Goal: Task Accomplishment & Management: Manage account settings

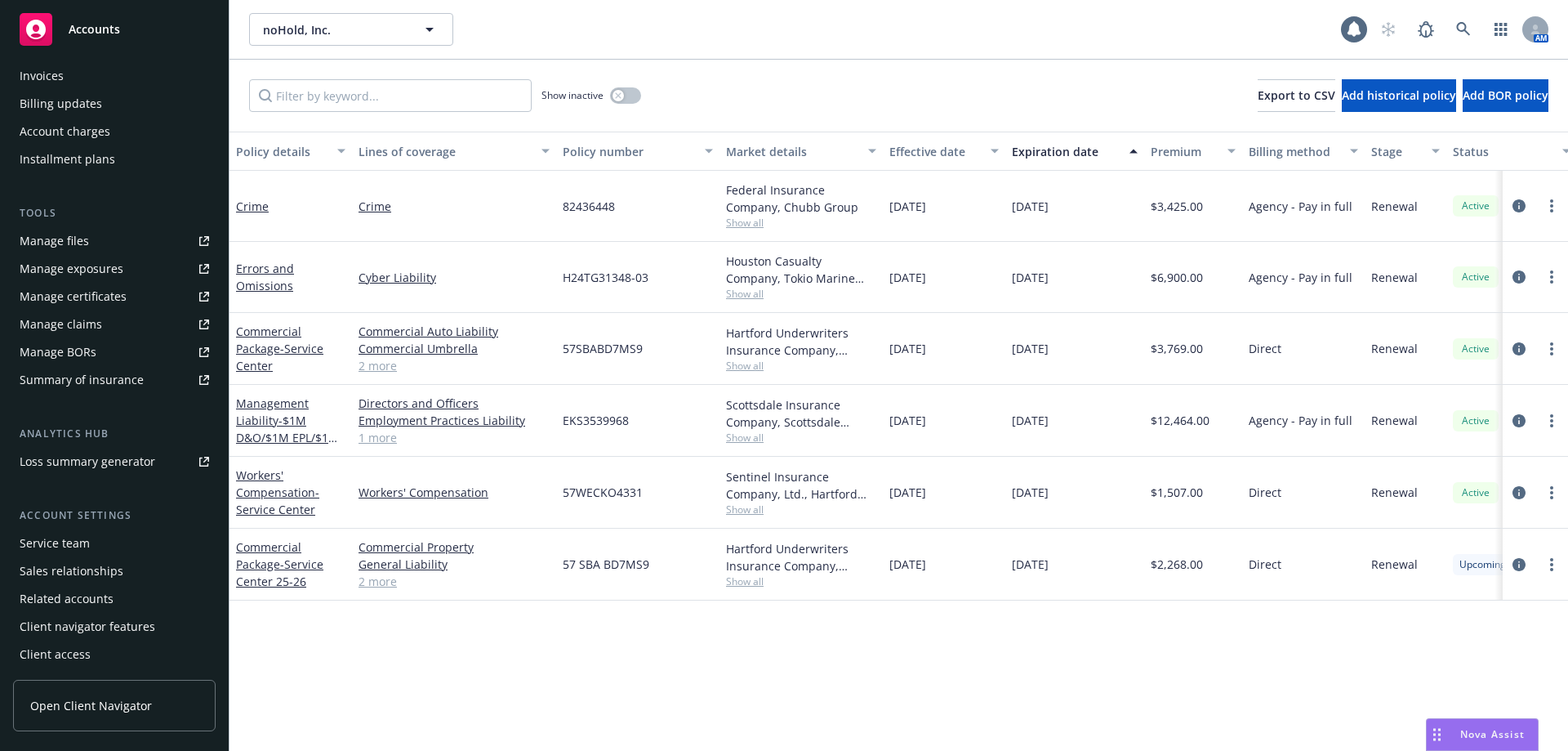
scroll to position [314, 0]
click at [62, 541] on div "Service team" at bounding box center [55, 542] width 70 height 27
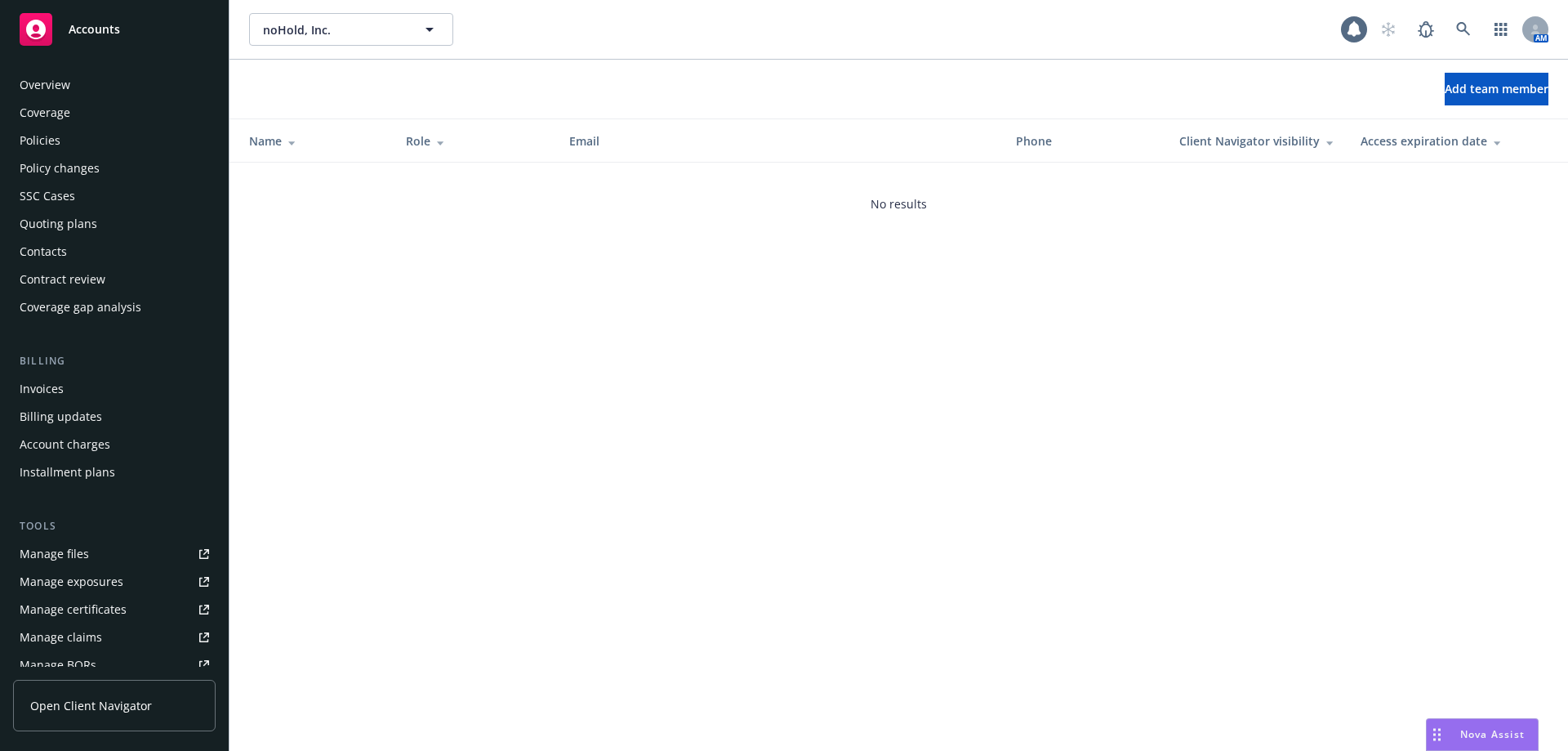
scroll to position [314, 0]
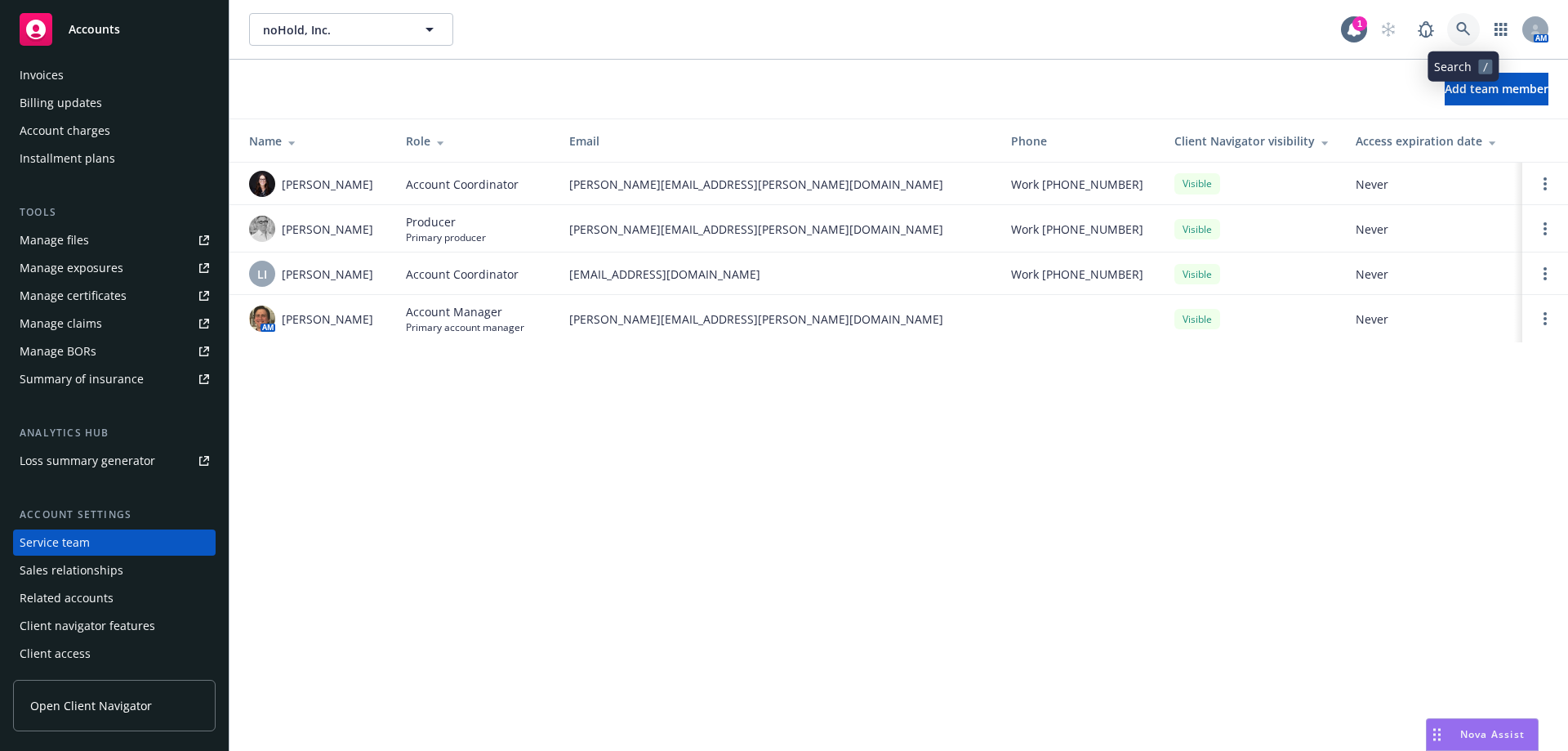
click at [1464, 27] on icon at bounding box center [1463, 29] width 15 height 15
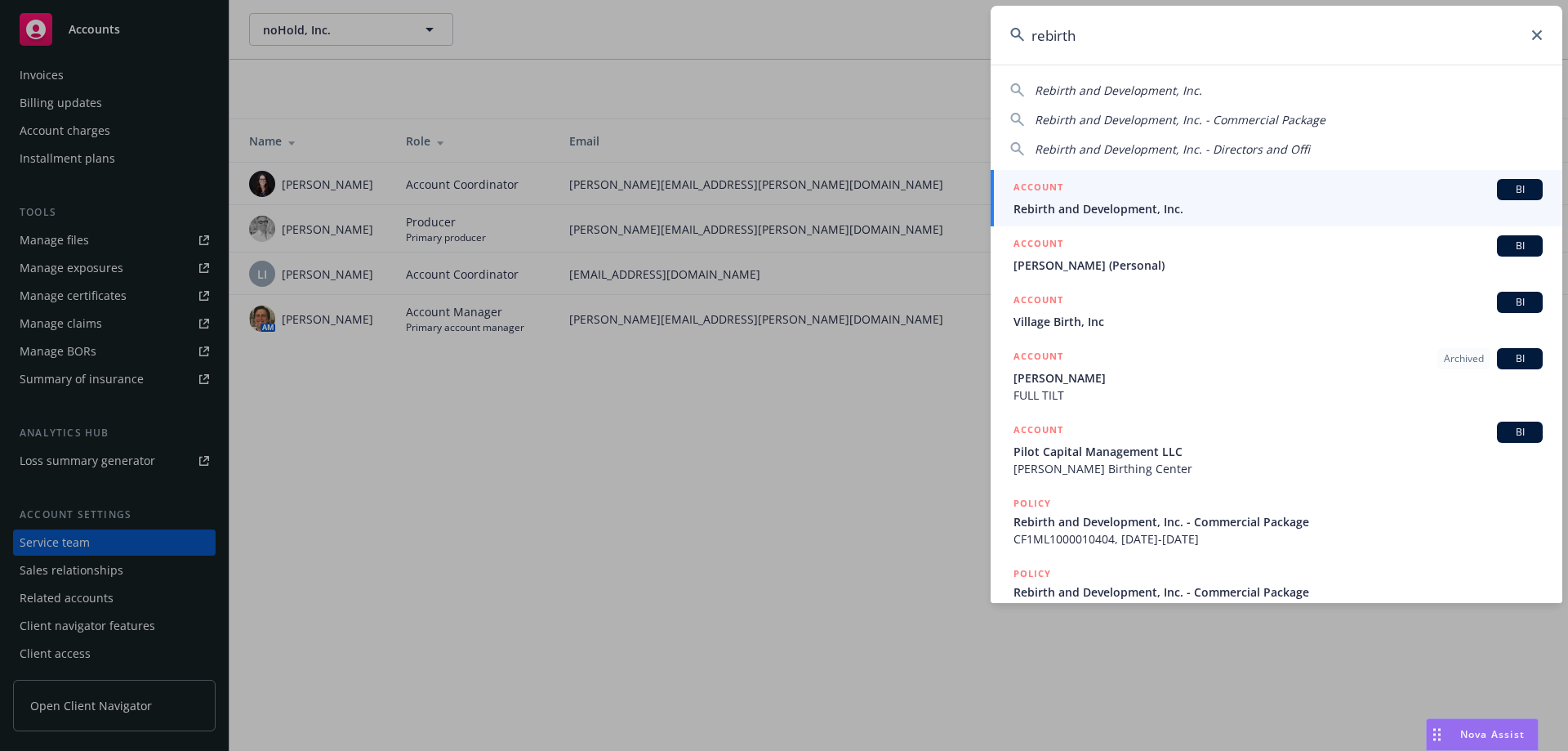
click at [1186, 90] on span "Rebirth and Development, Inc." at bounding box center [1118, 90] width 168 height 15
type input "Rebirth and Development, Inc."
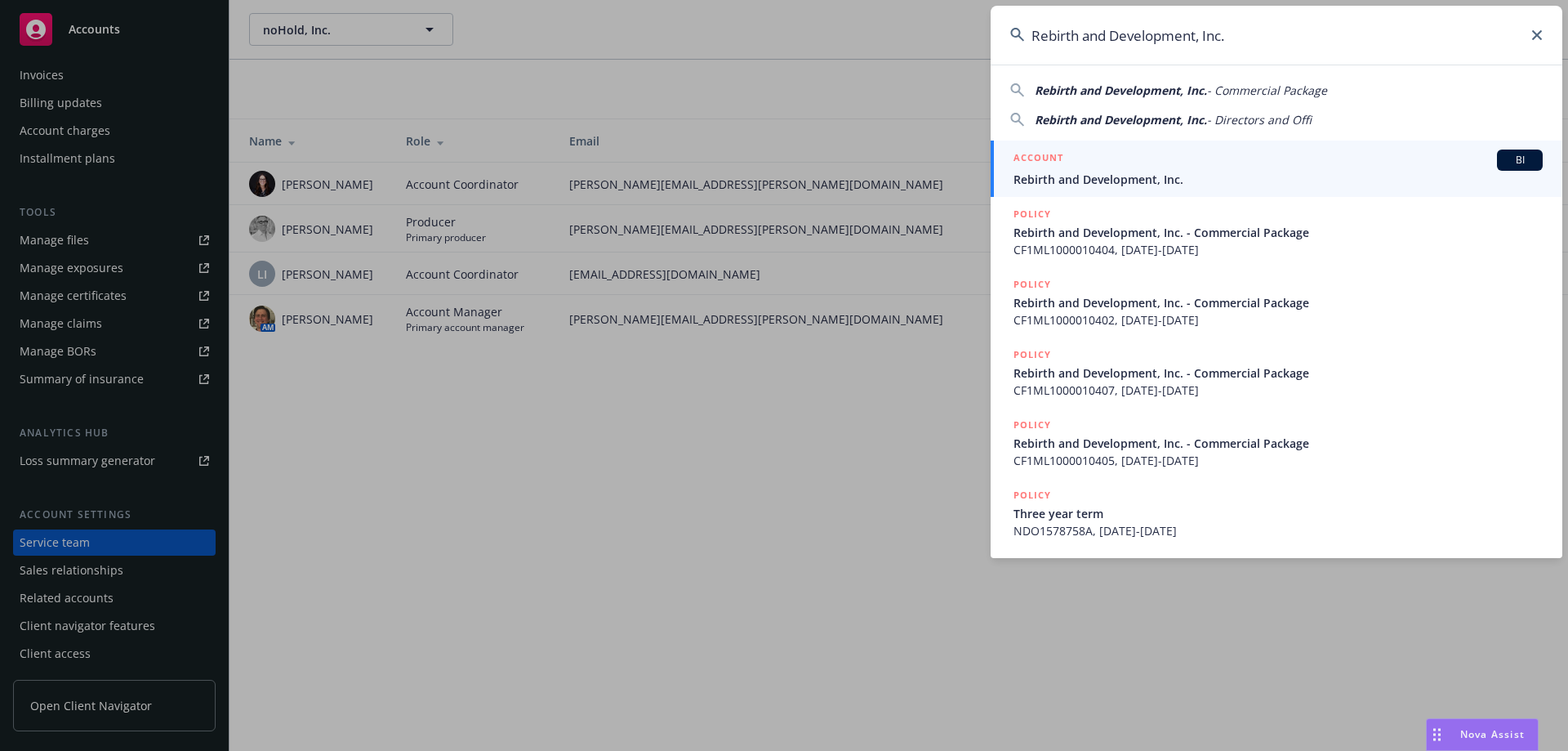
click at [1170, 169] on div "ACCOUNT BI" at bounding box center [1277, 160] width 529 height 21
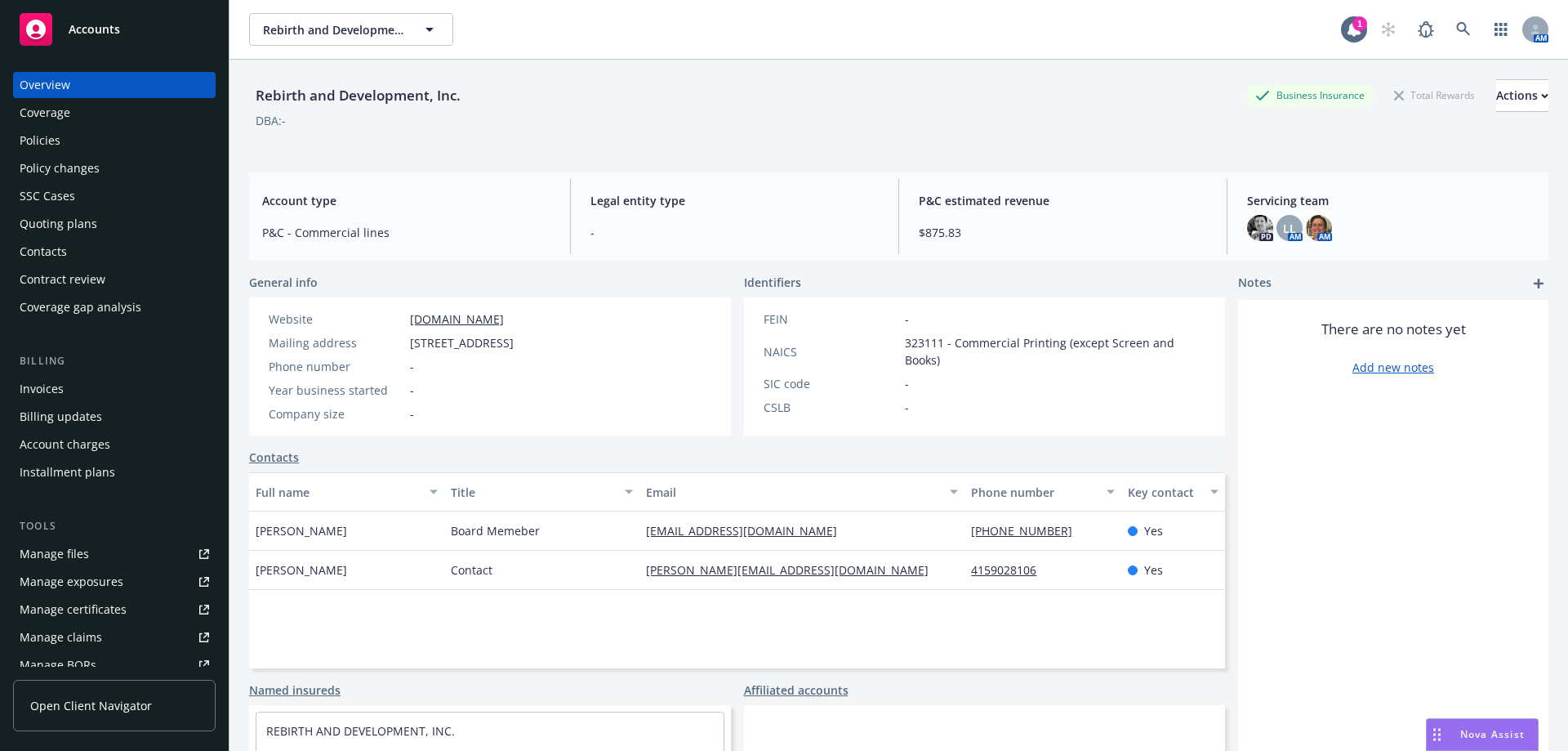
click at [55, 146] on div "Policies" at bounding box center [40, 140] width 41 height 27
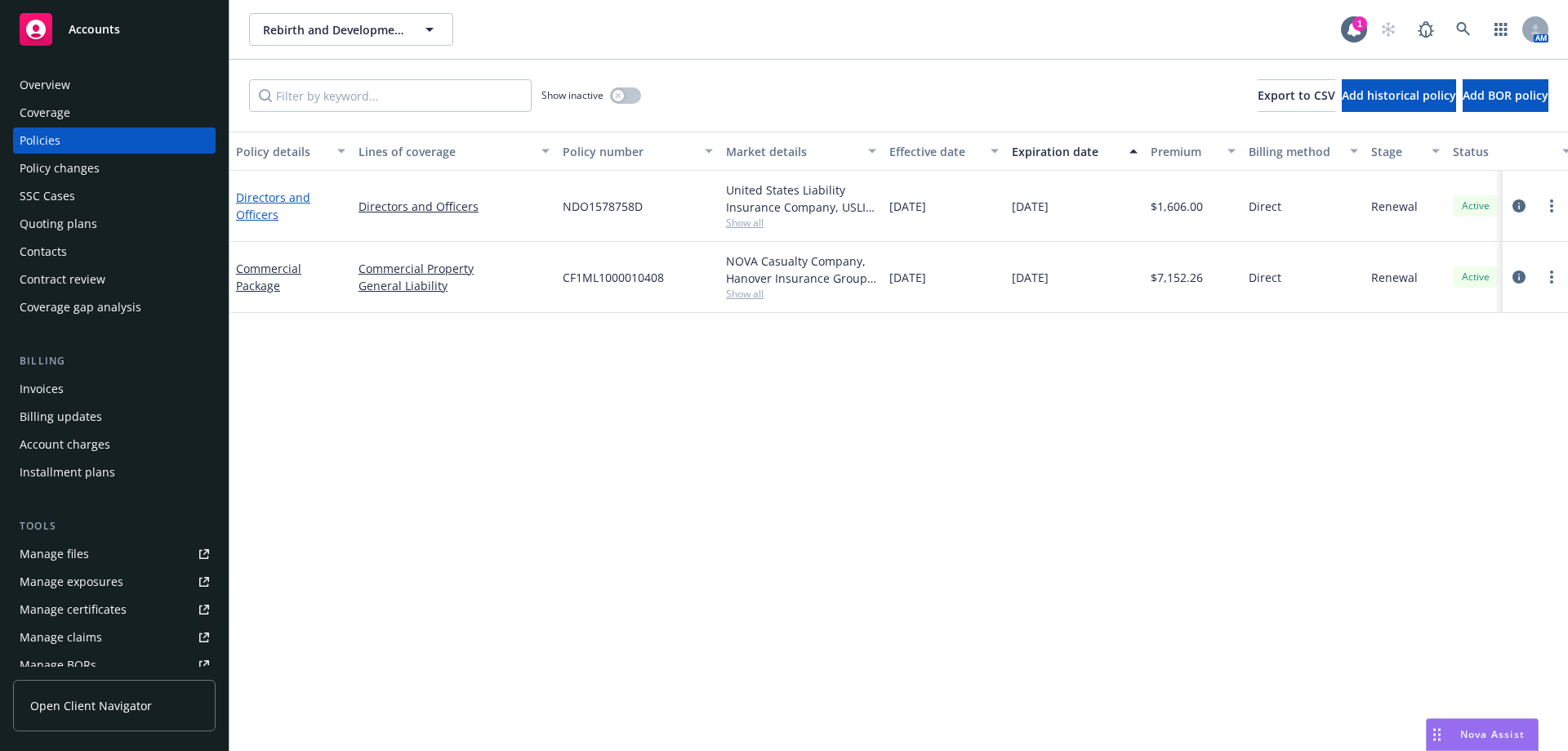
click at [268, 194] on link "Directors and Officers" at bounding box center [273, 206] width 74 height 33
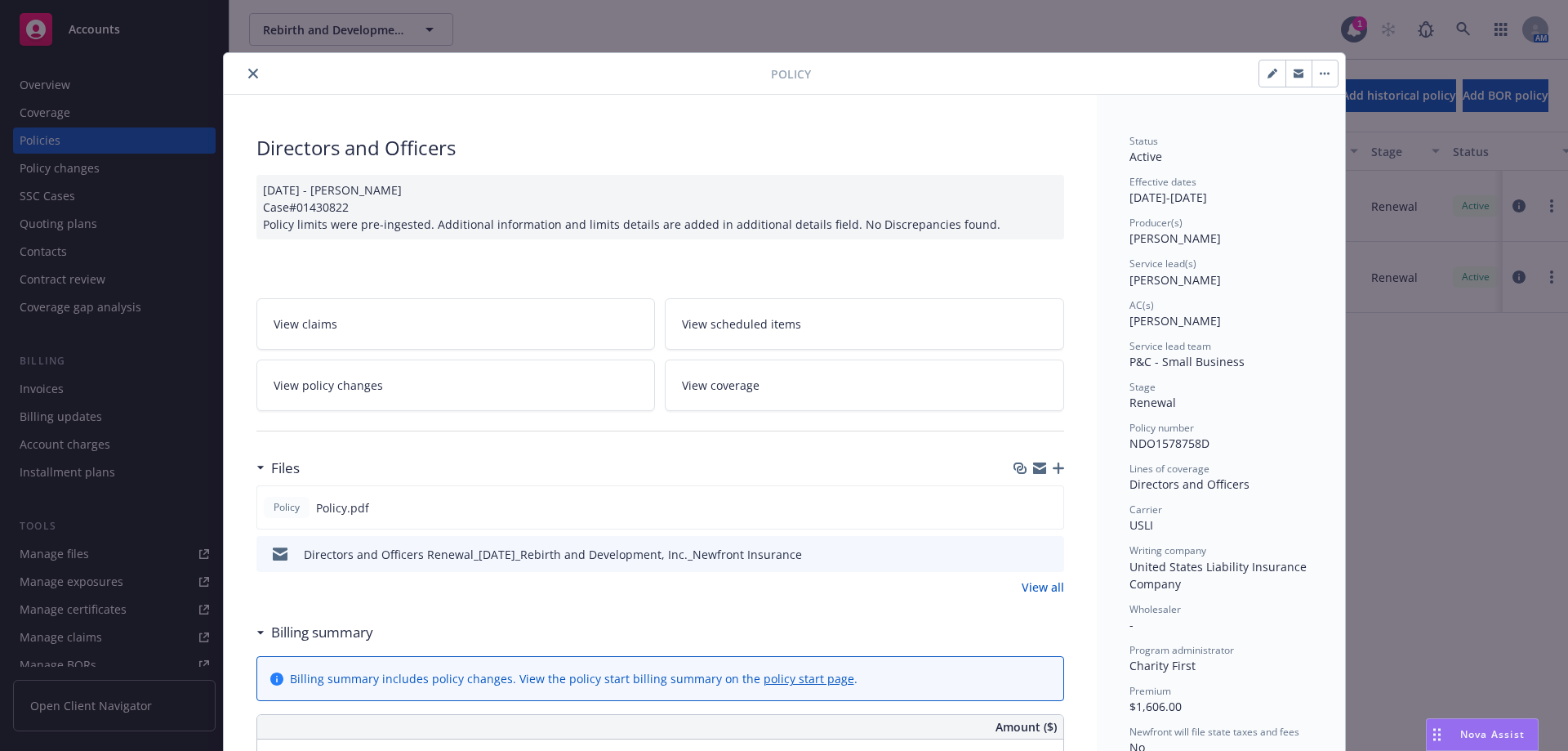
click at [244, 74] on button "close" at bounding box center [253, 73] width 20 height 20
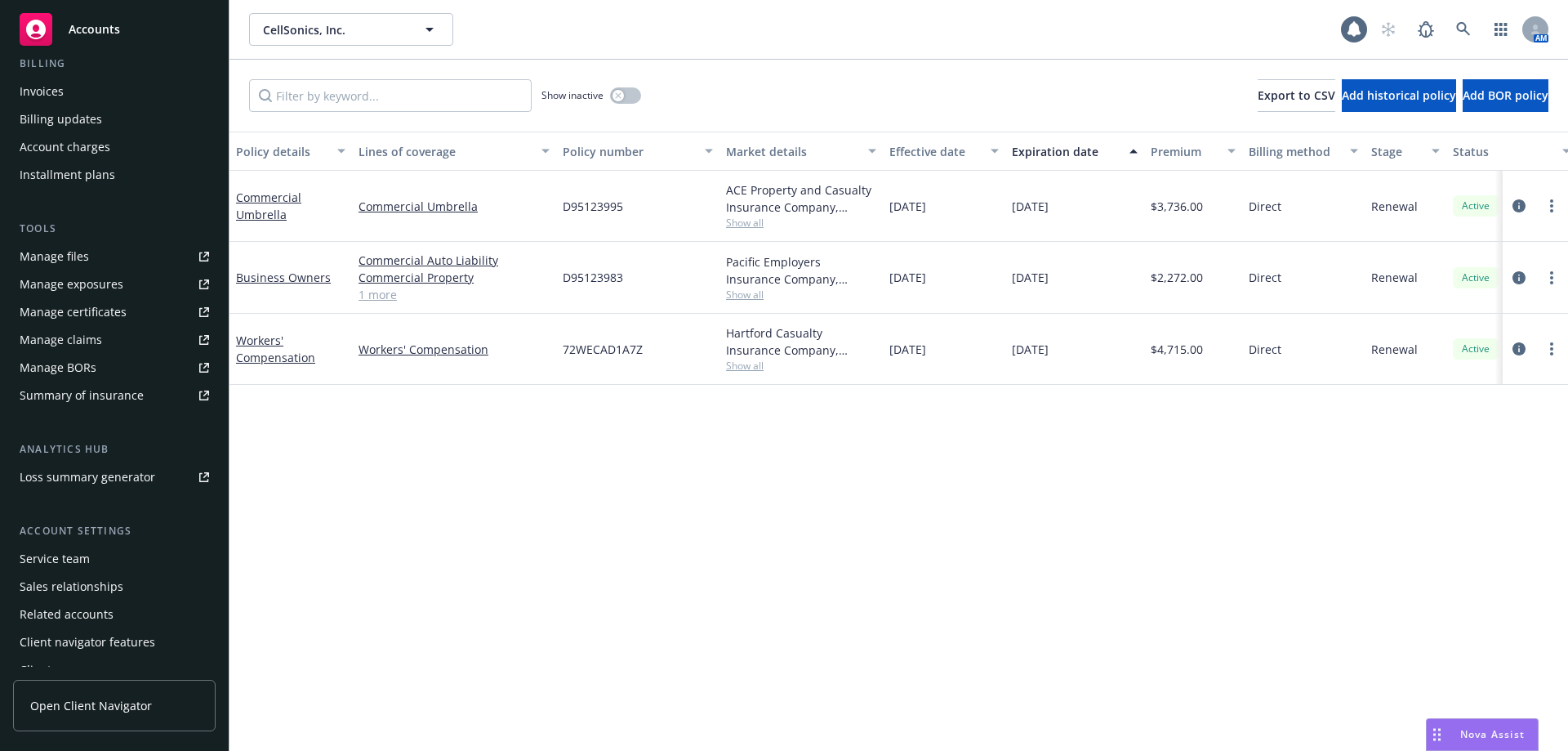
scroll to position [314, 0]
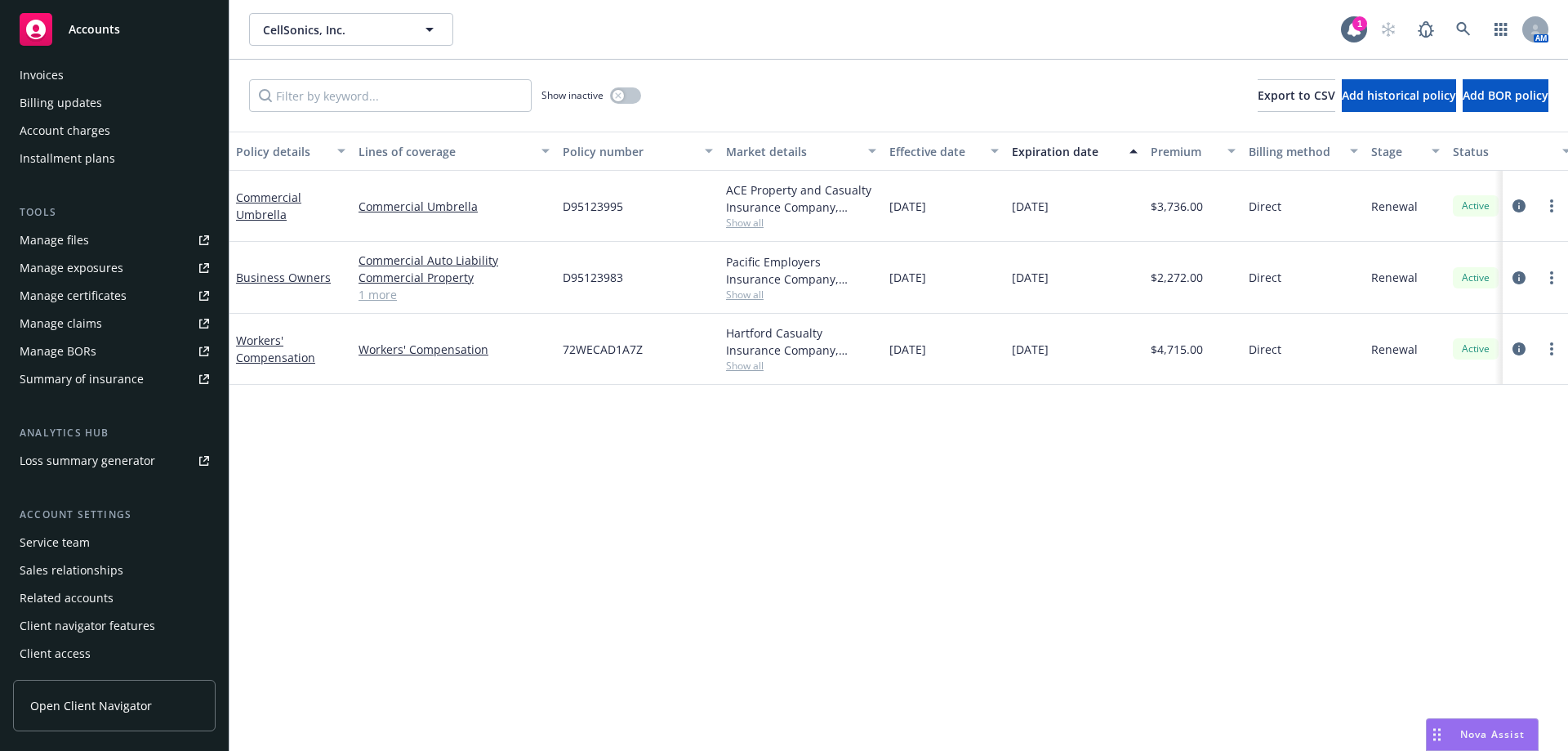
click at [96, 532] on div "Service team" at bounding box center [115, 542] width 190 height 27
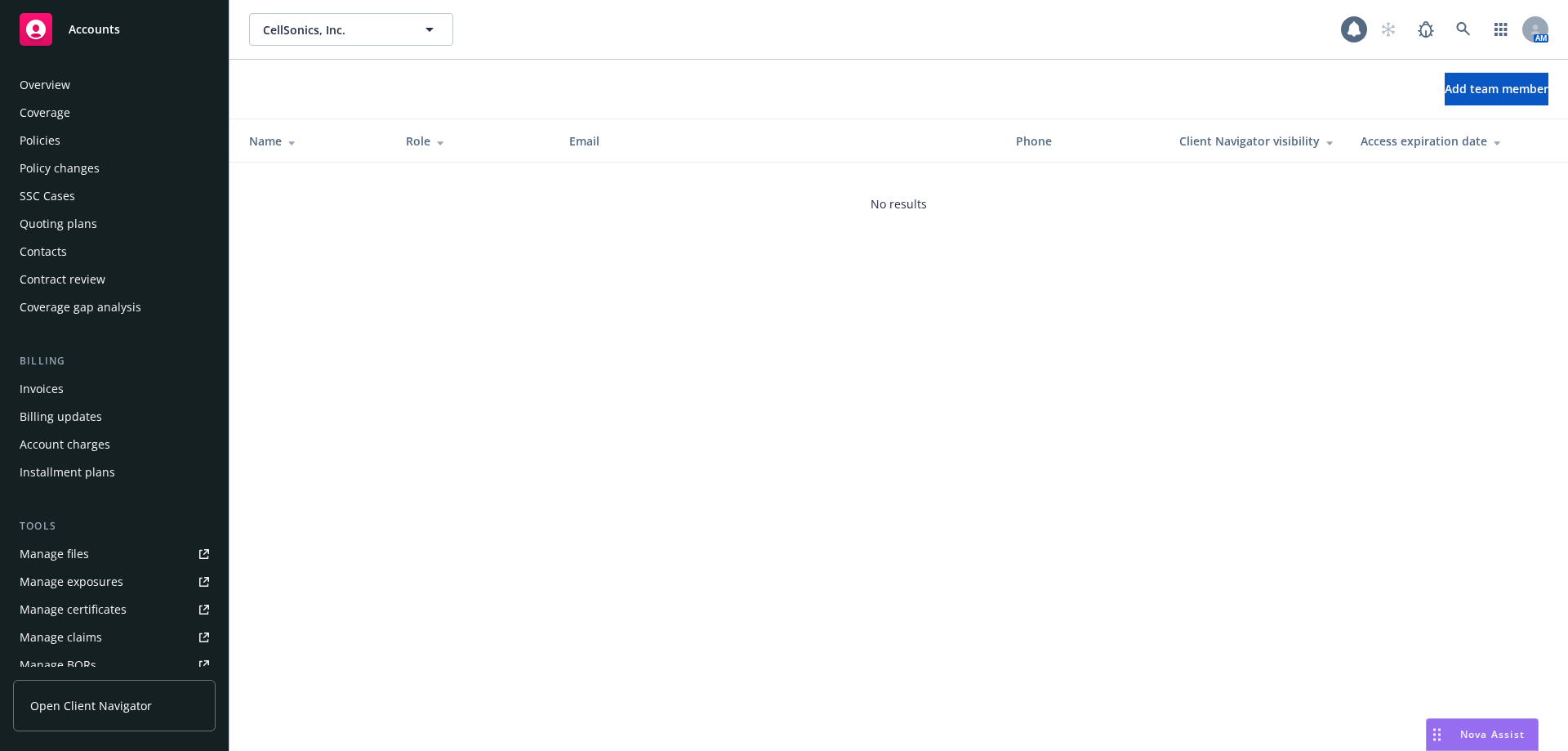
scroll to position [314, 0]
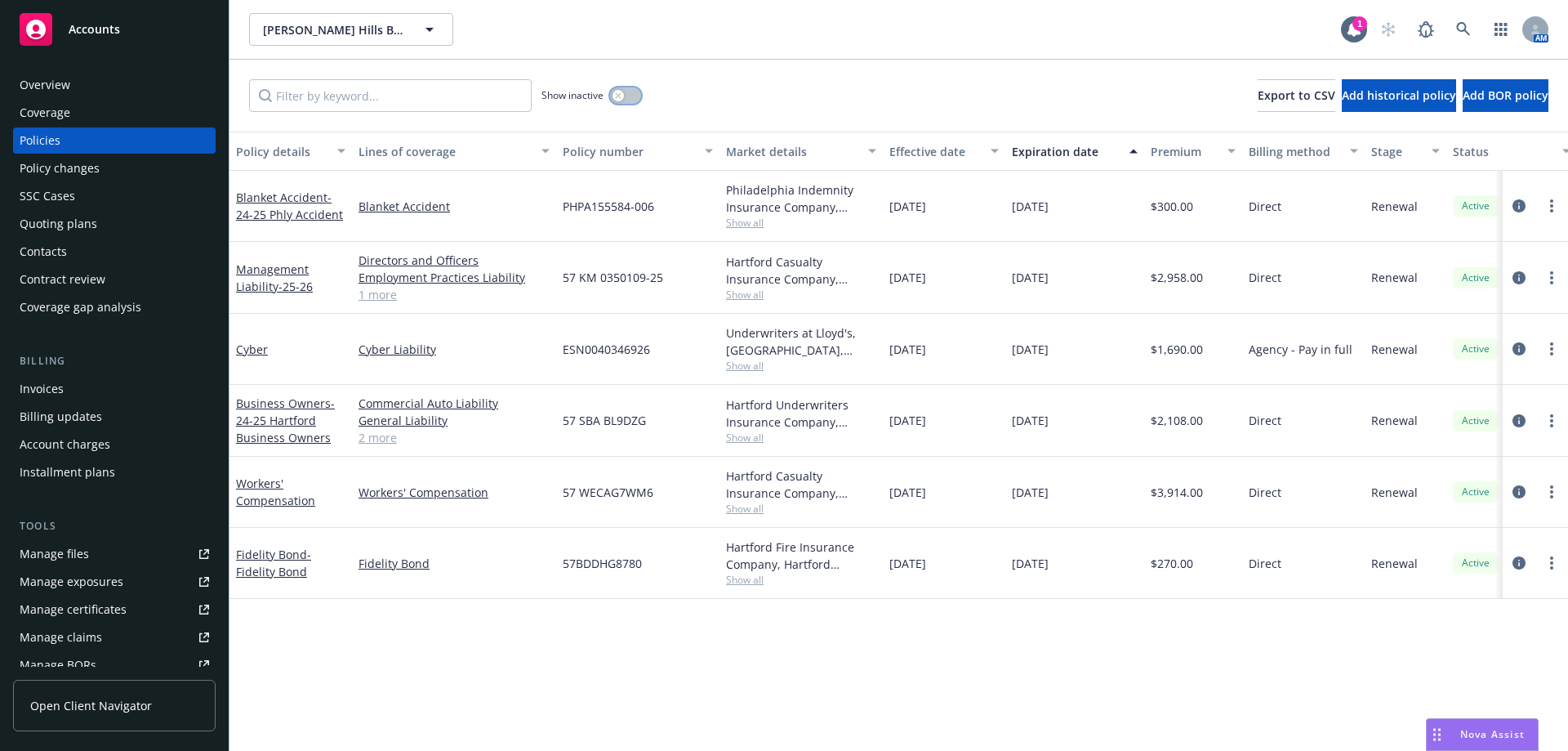
click at [640, 96] on button "button" at bounding box center [625, 95] width 31 height 16
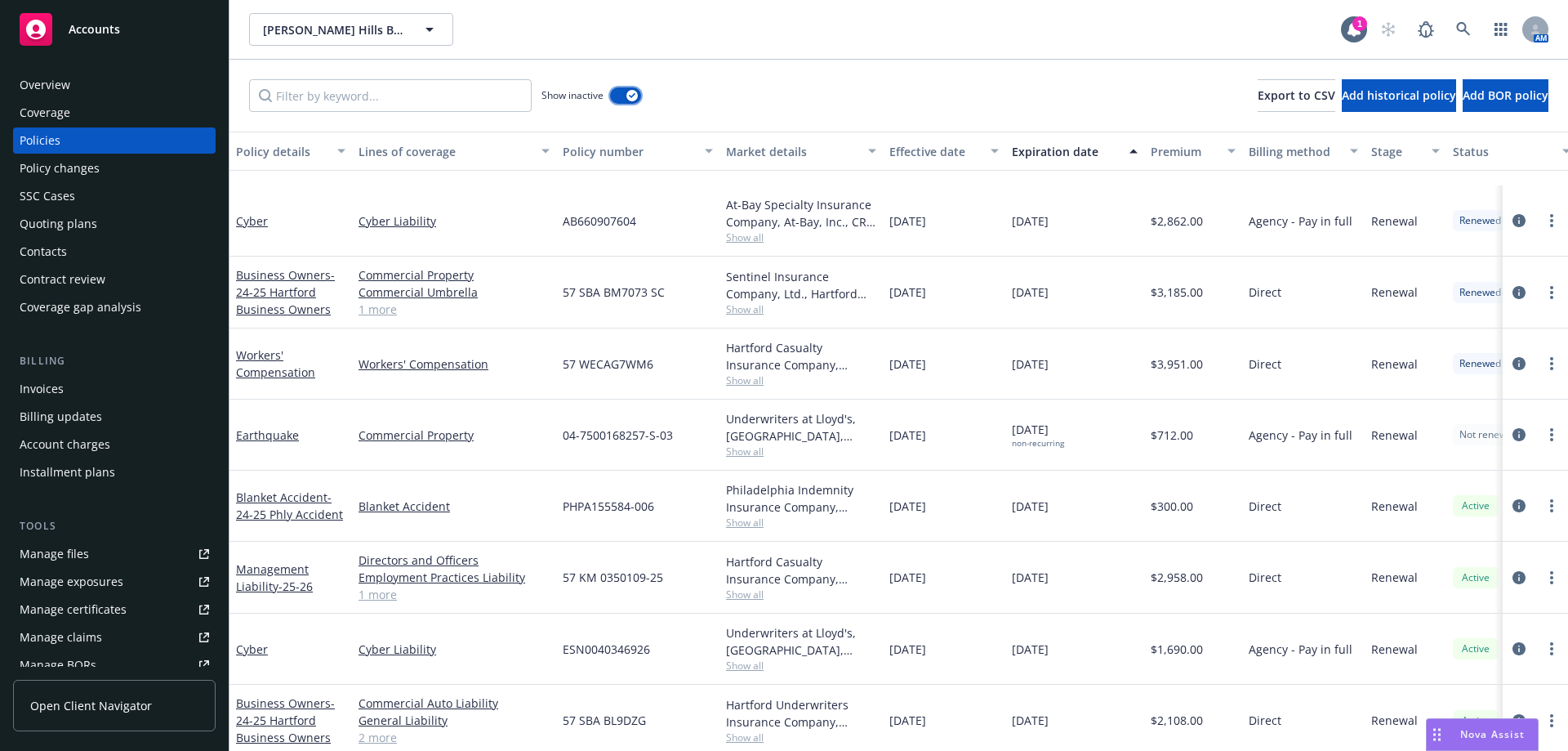
scroll to position [2166, 0]
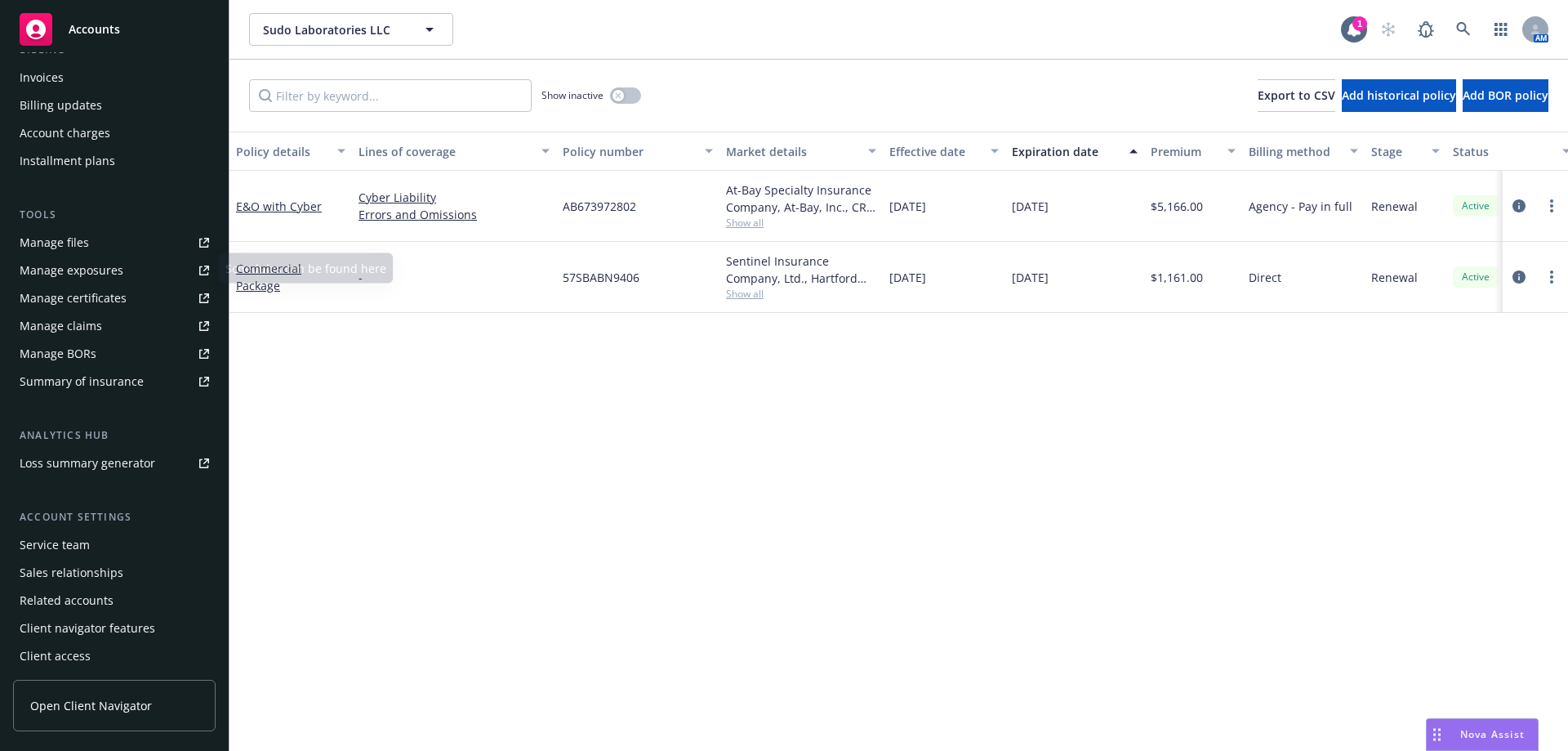
scroll to position [314, 0]
click at [58, 533] on div "Service team" at bounding box center [55, 542] width 70 height 27
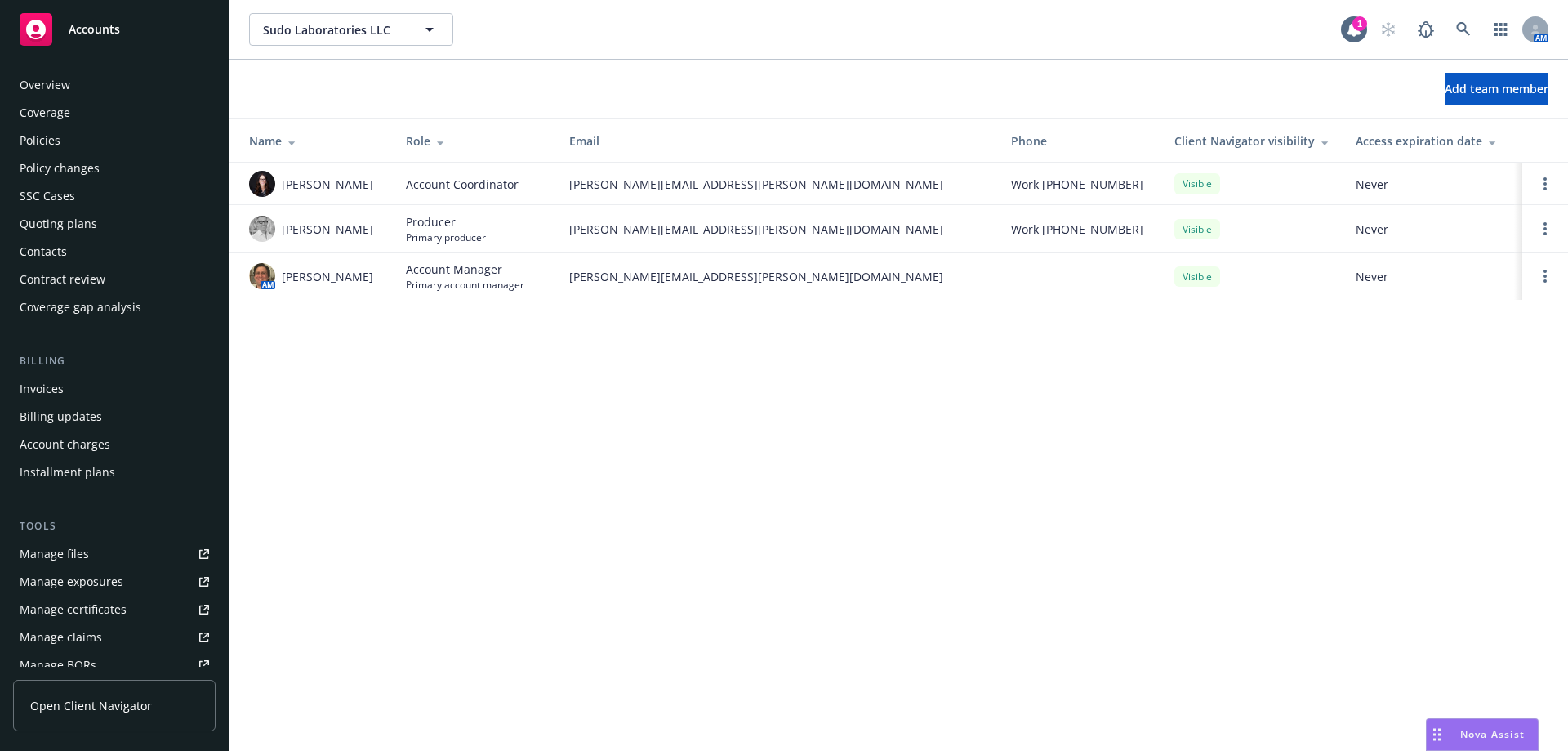
scroll to position [314, 0]
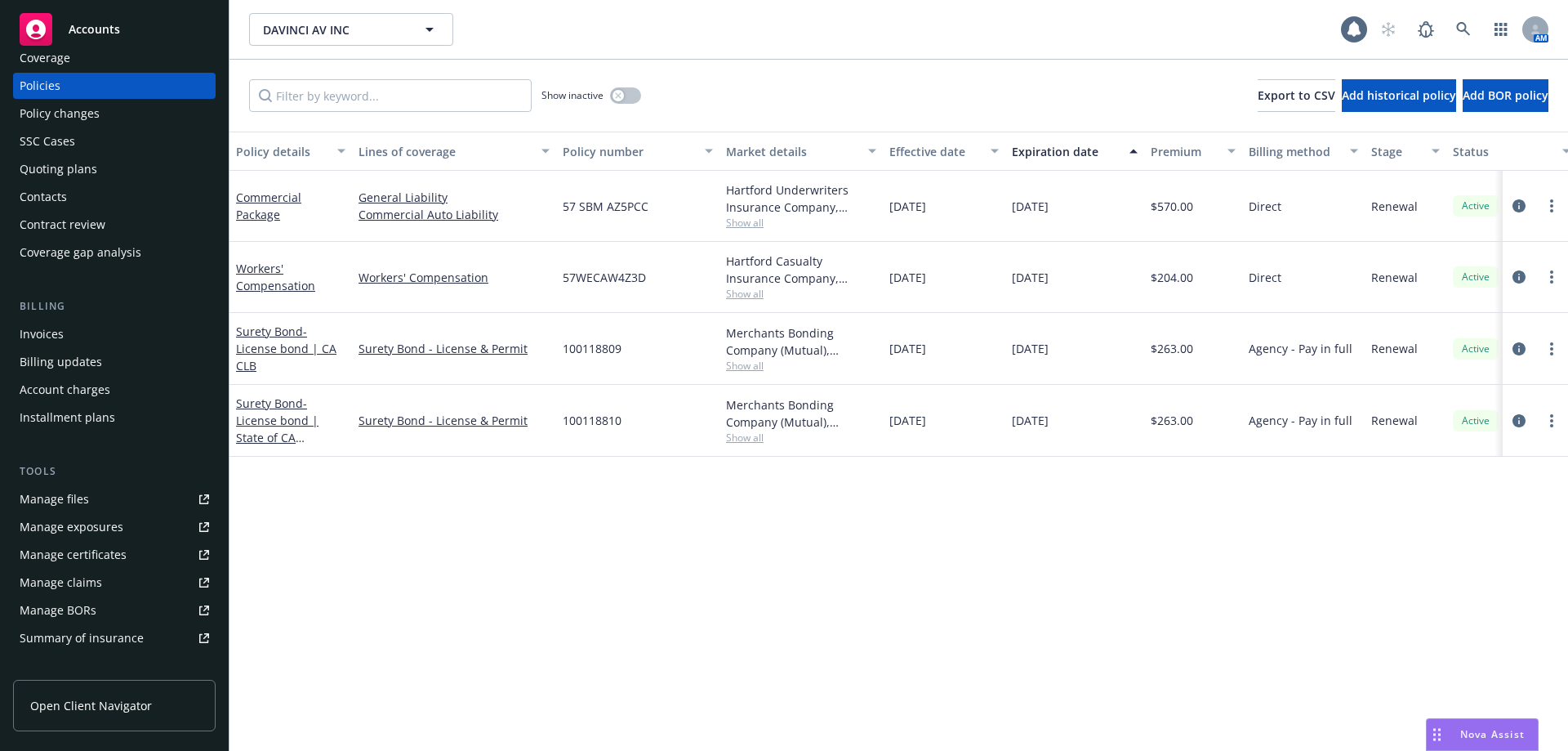
scroll to position [314, 0]
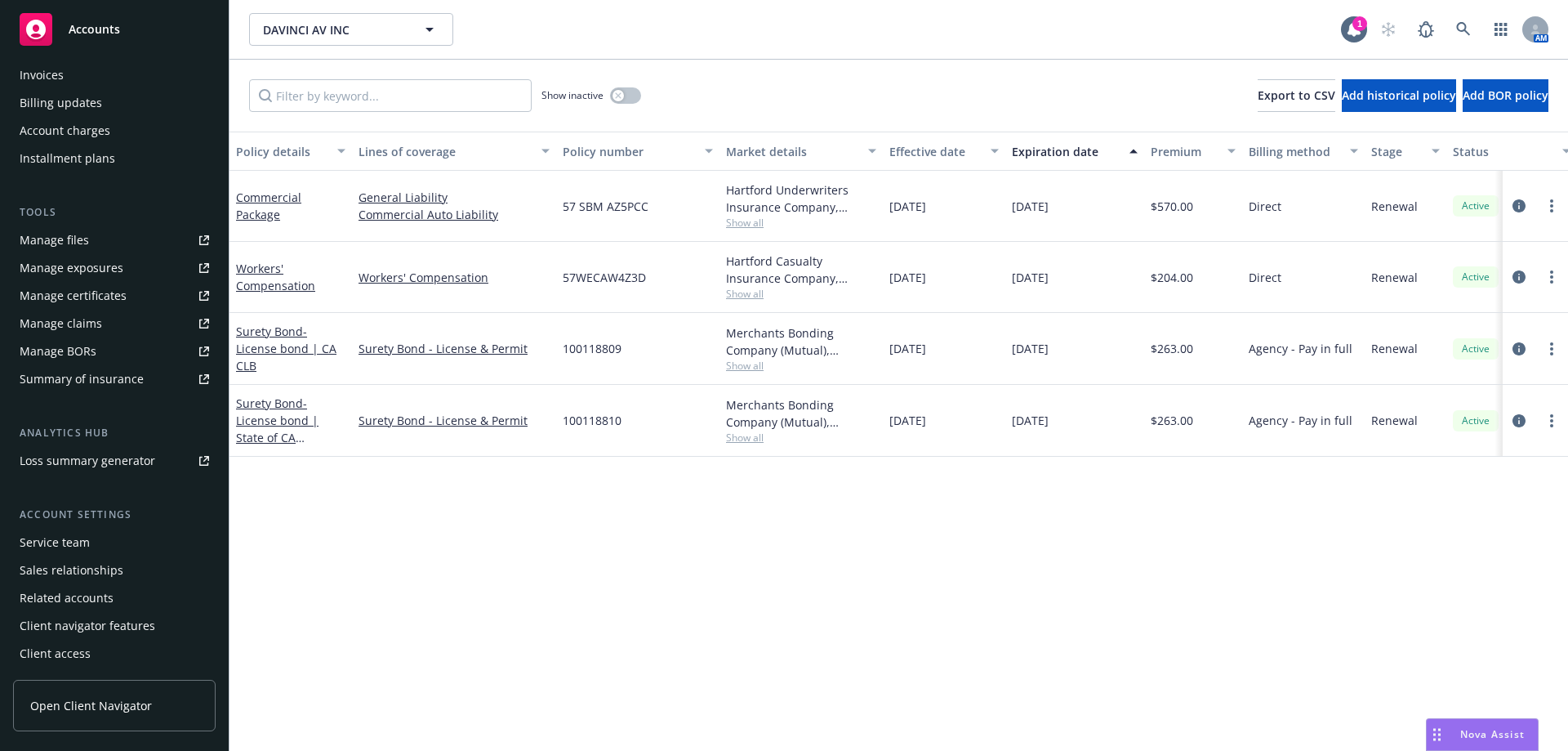
click at [70, 534] on div "Service team" at bounding box center [55, 542] width 70 height 27
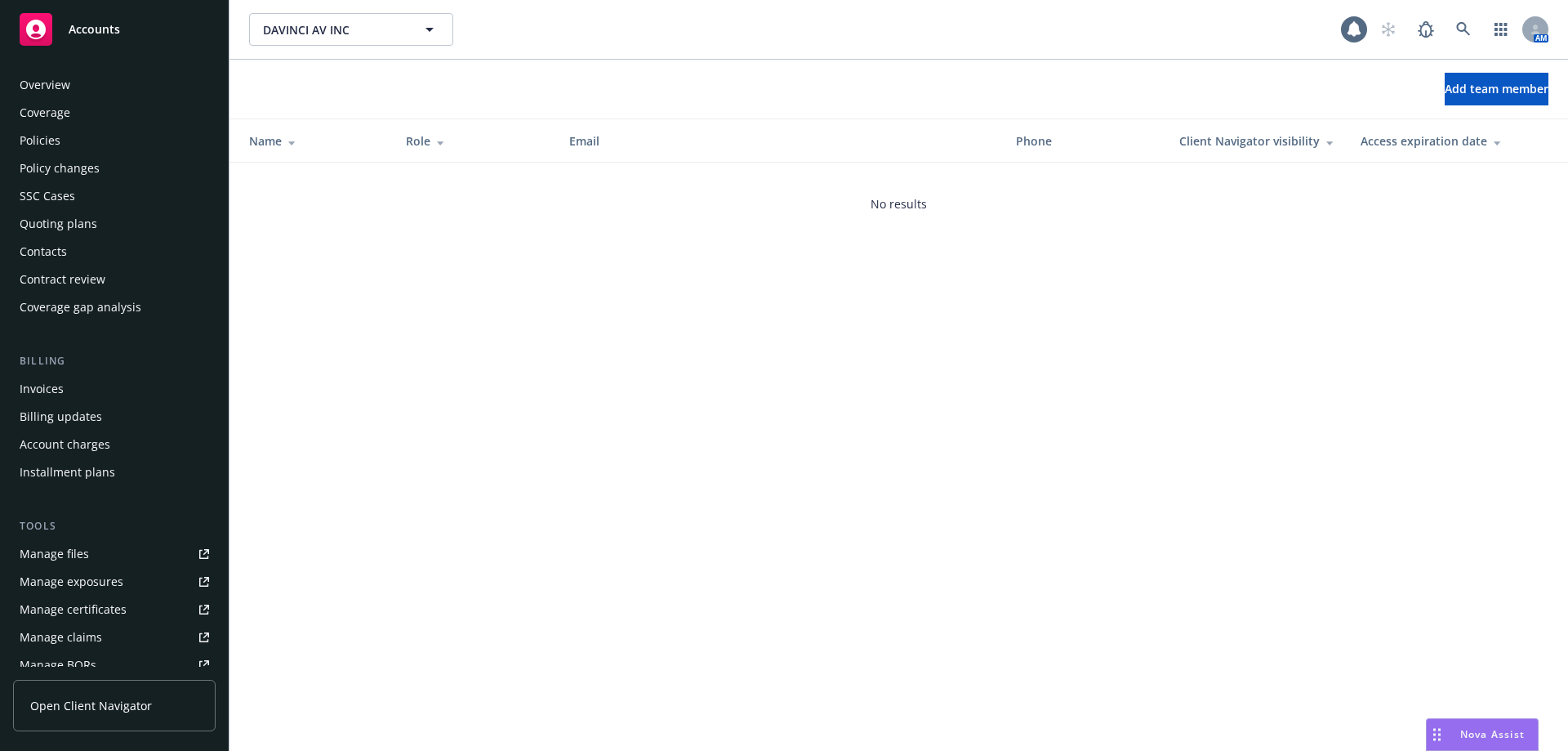
scroll to position [314, 0]
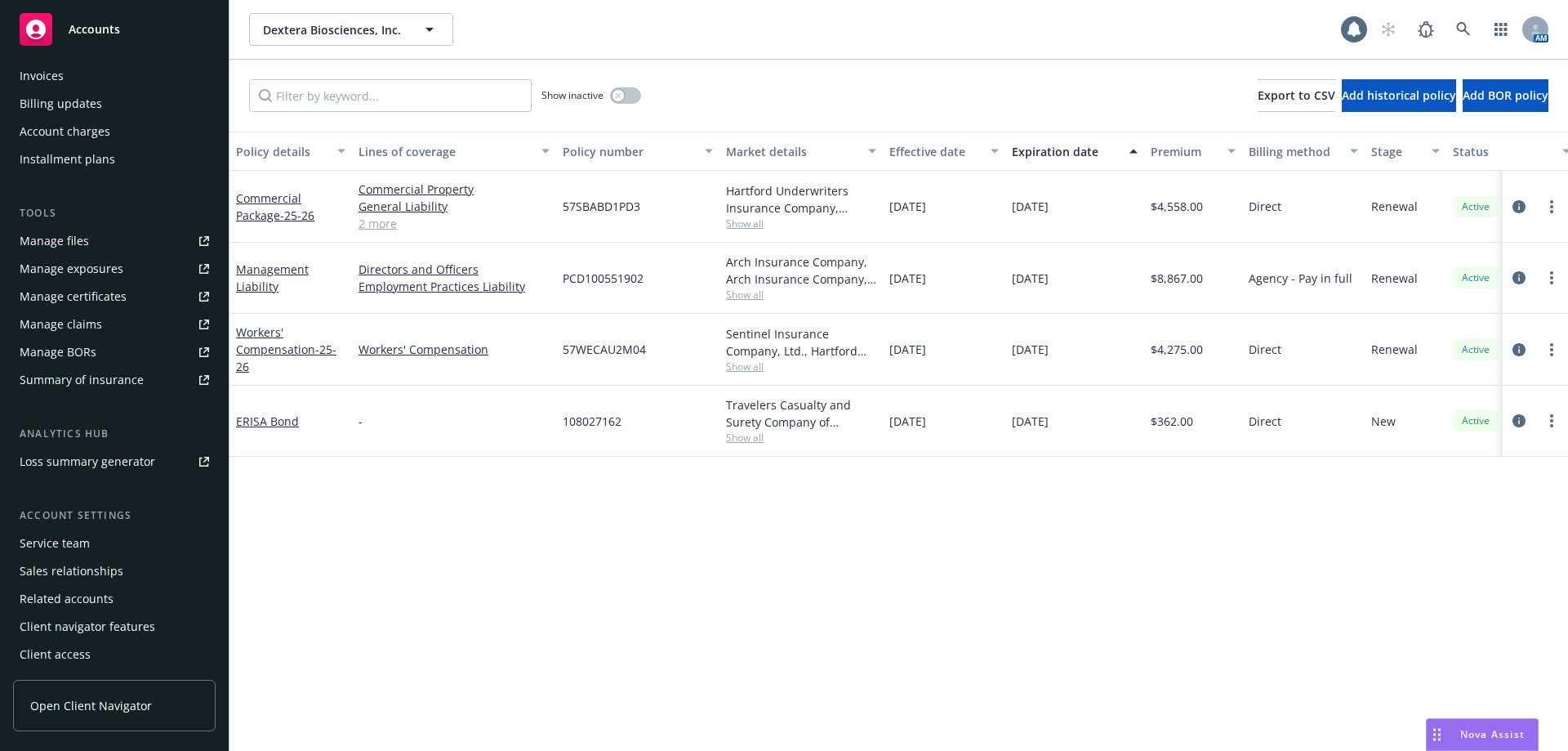
scroll to position [314, 0]
click at [68, 538] on div "Service team" at bounding box center [55, 542] width 70 height 27
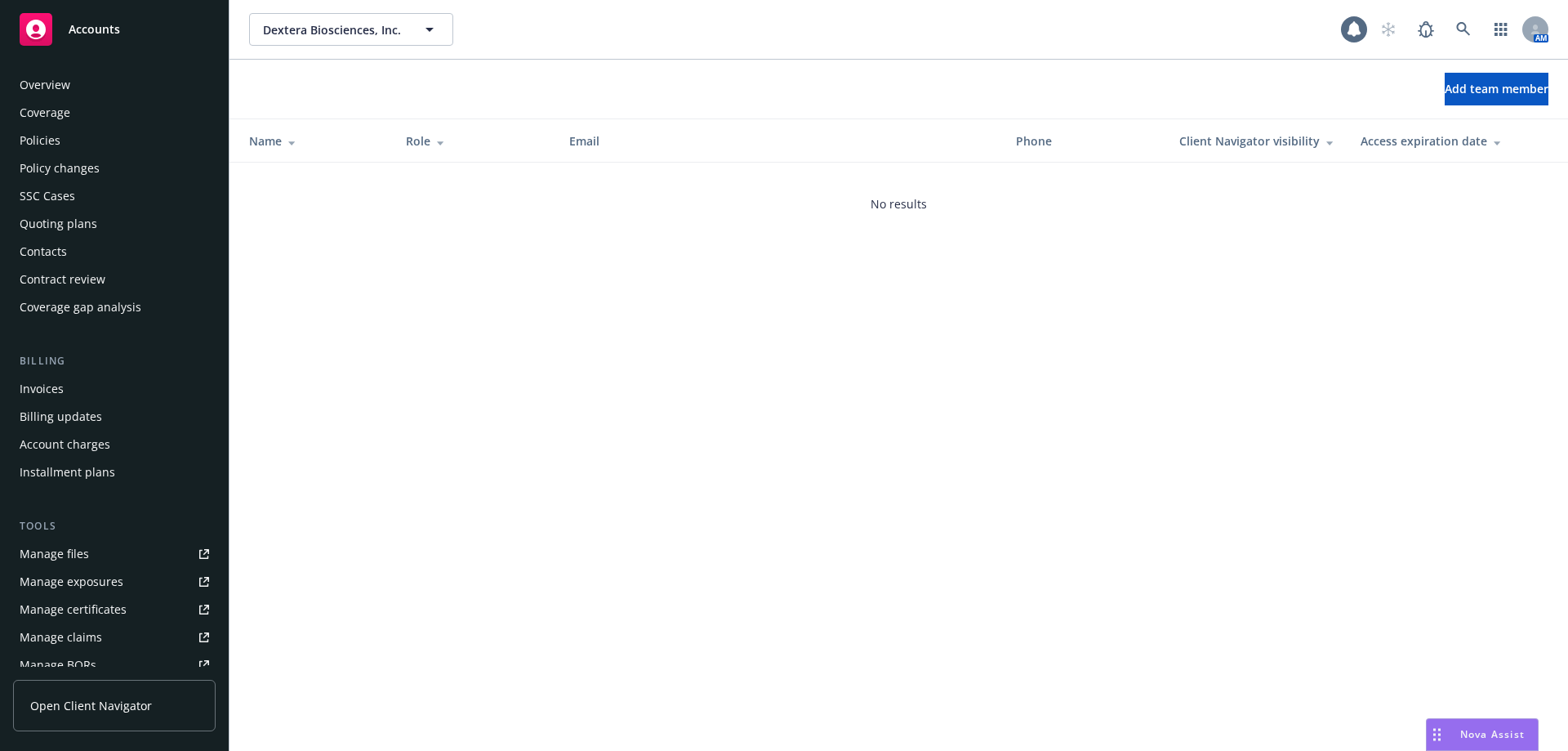
scroll to position [314, 0]
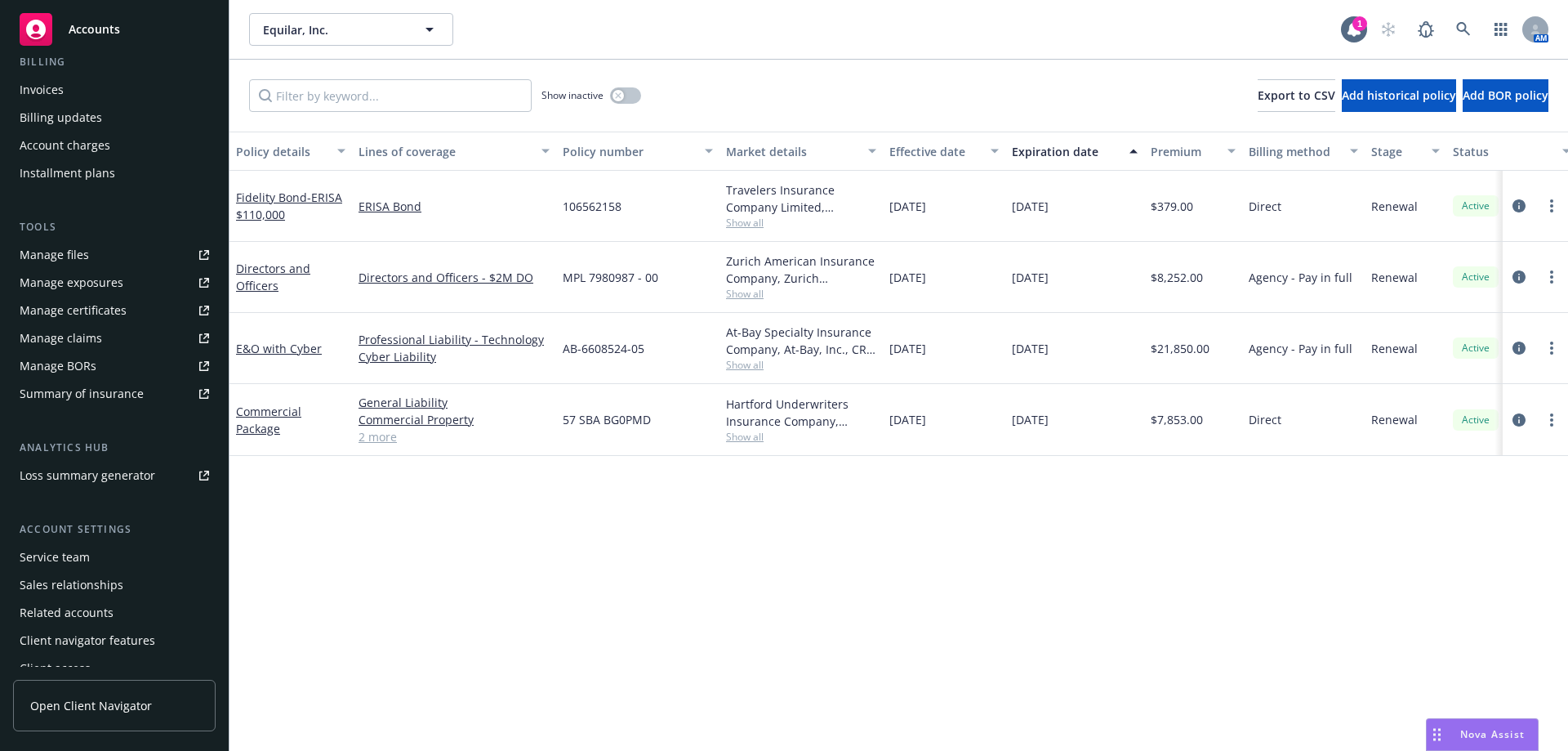
scroll to position [314, 0]
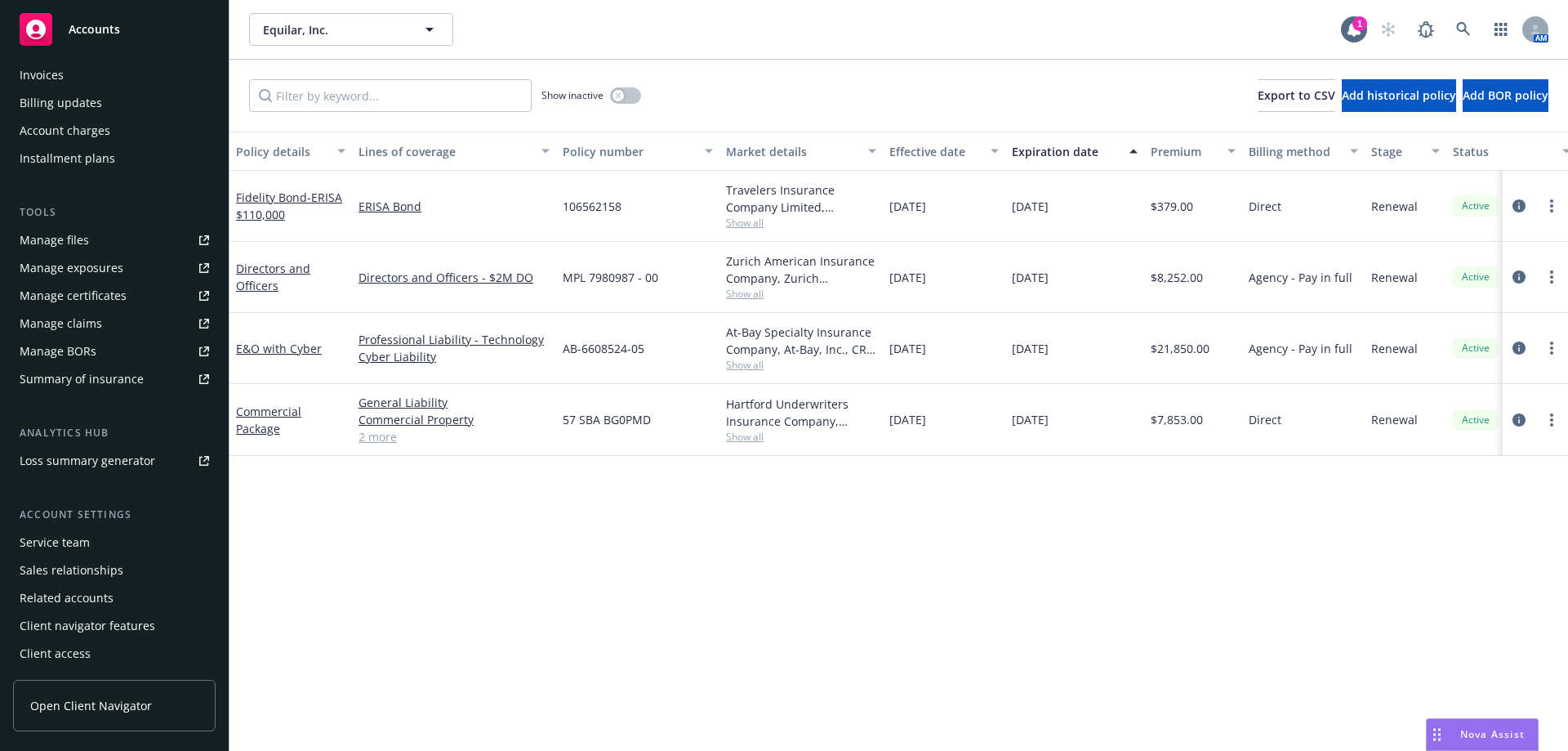
click at [60, 543] on div "Service team" at bounding box center [55, 542] width 70 height 27
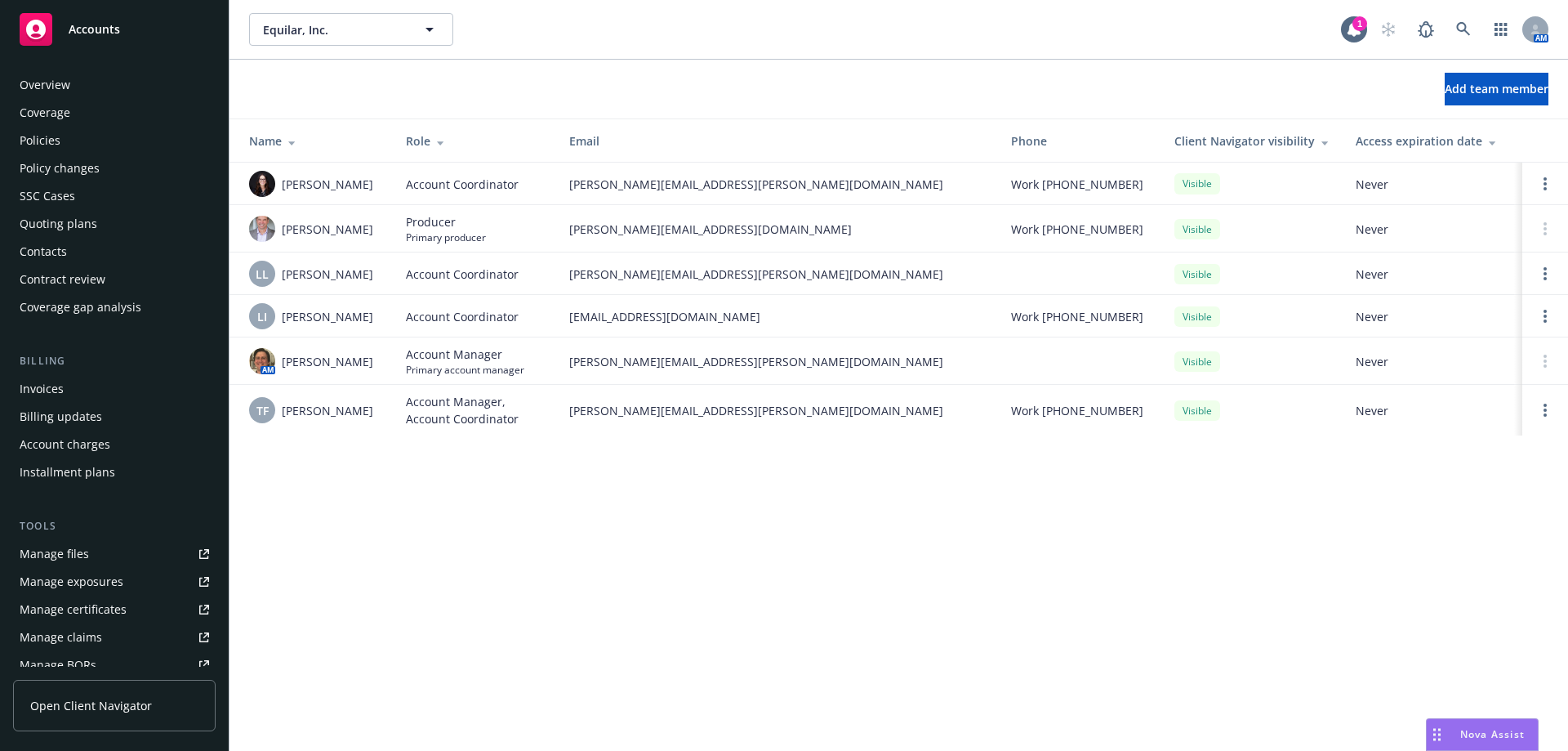
click at [55, 144] on div "Policies" at bounding box center [40, 140] width 41 height 27
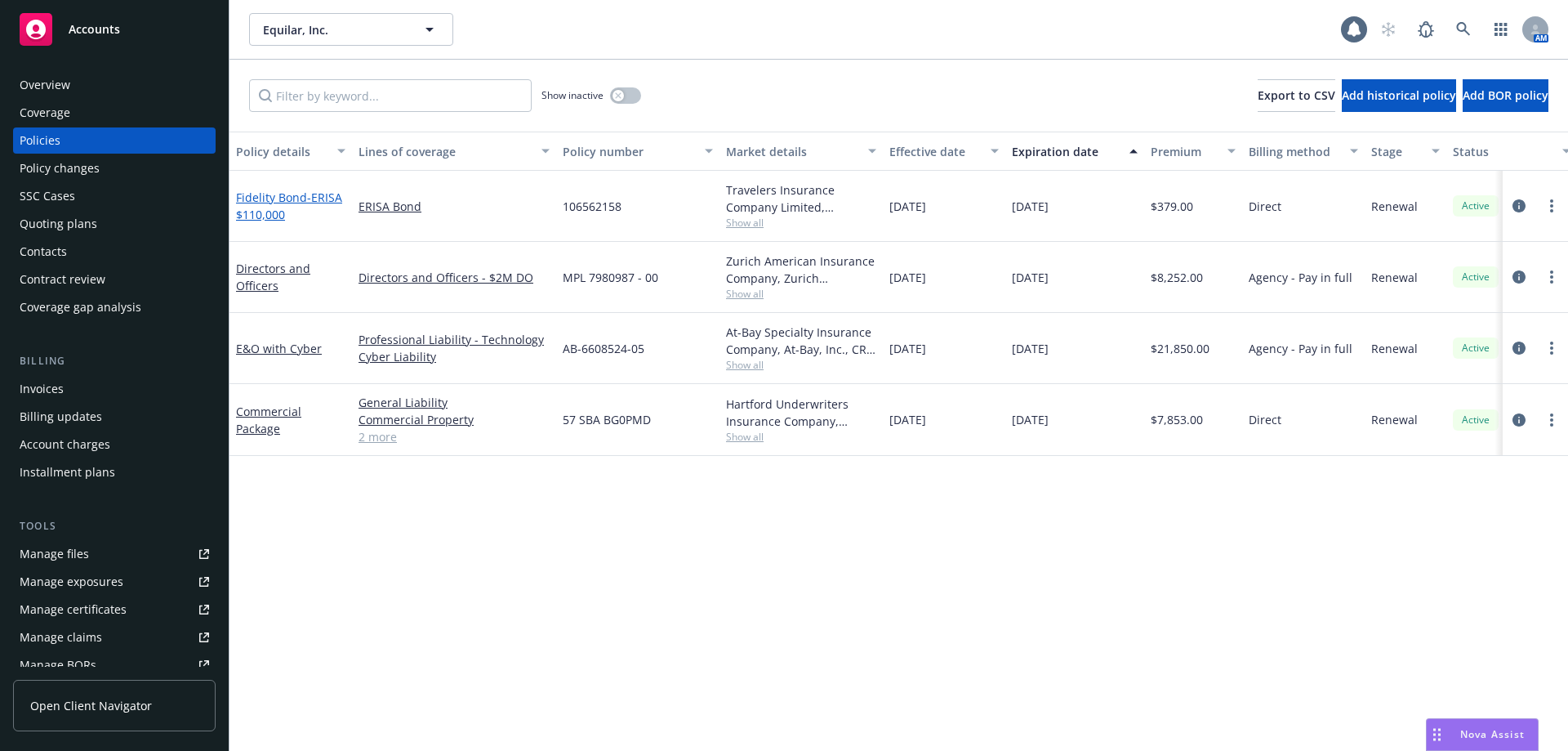
click at [257, 199] on link "Fidelity Bond - ERISA $110,000" at bounding box center [289, 206] width 106 height 33
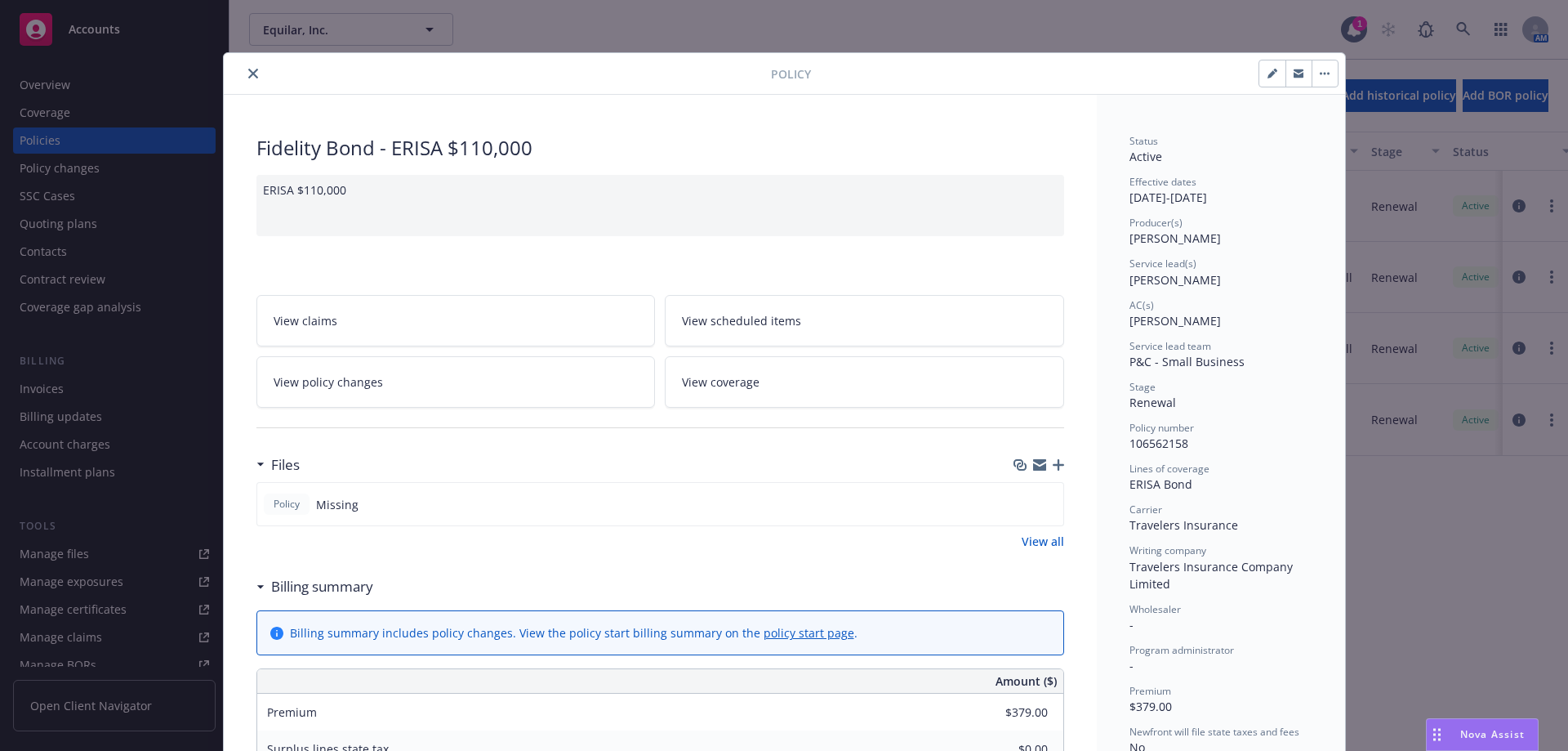
click at [248, 70] on icon "close" at bounding box center [252, 73] width 9 height 9
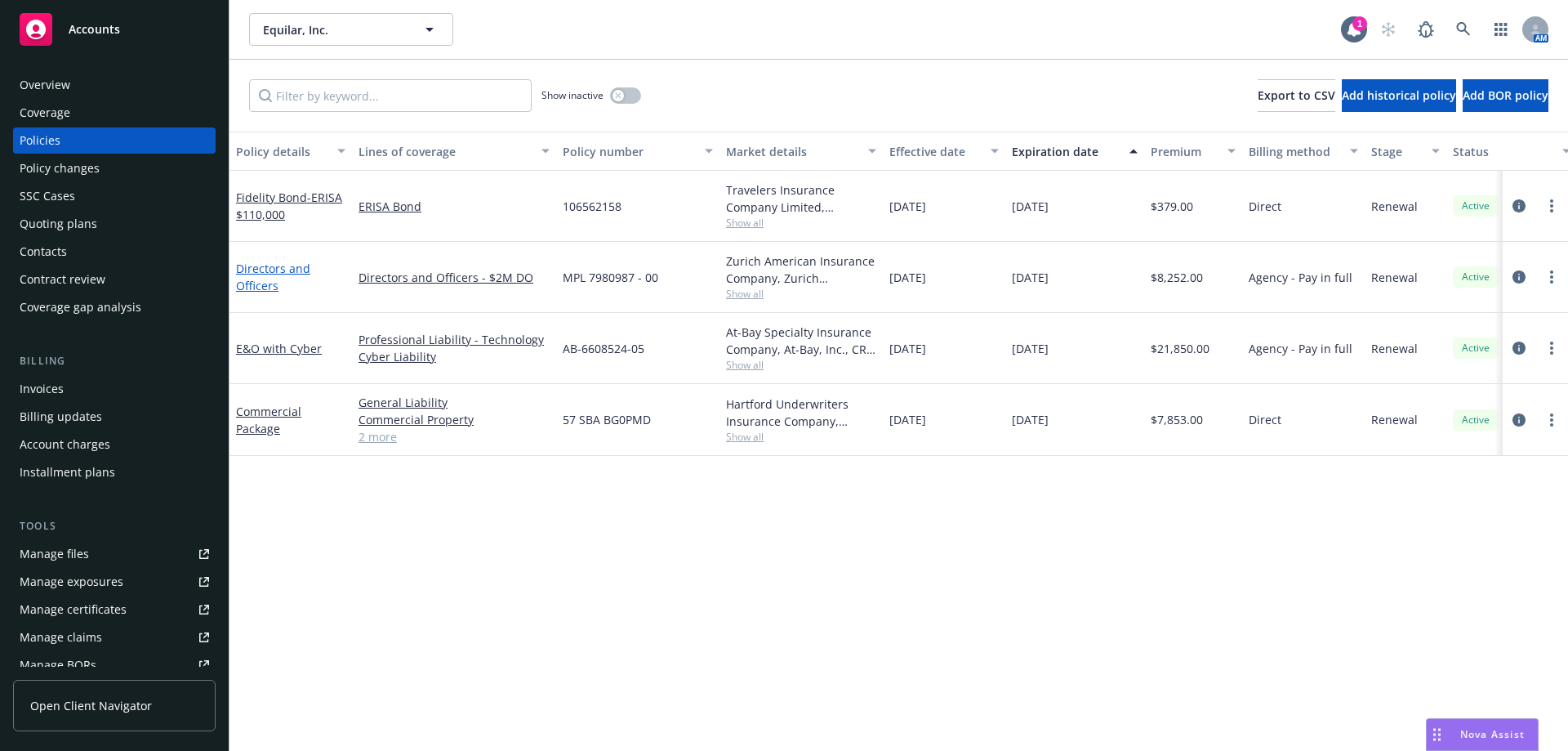
click at [257, 281] on link "Directors and Officers" at bounding box center [273, 277] width 74 height 33
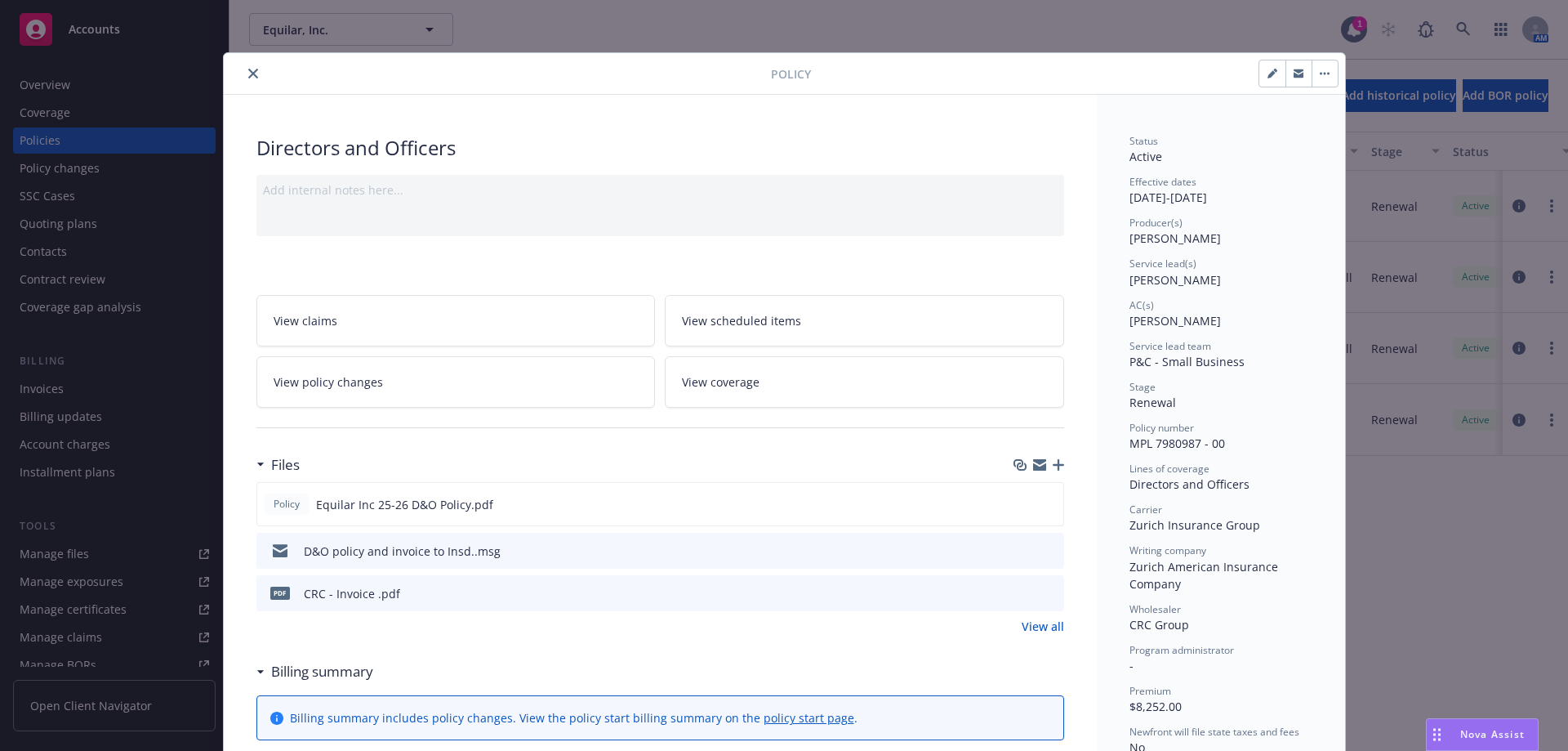
click at [248, 73] on icon "close" at bounding box center [252, 73] width 9 height 9
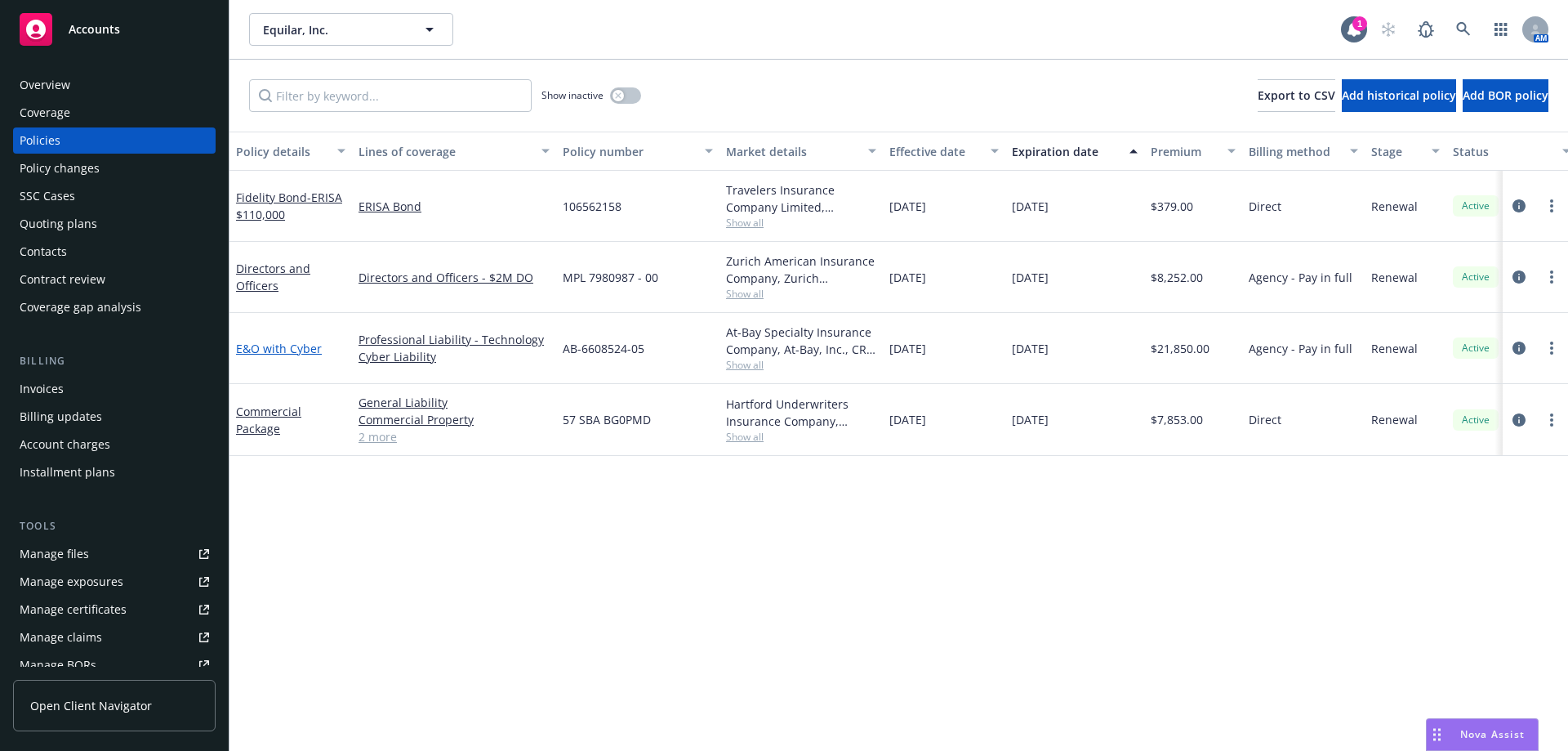
click at [261, 352] on link "E&O with Cyber" at bounding box center [279, 348] width 85 height 15
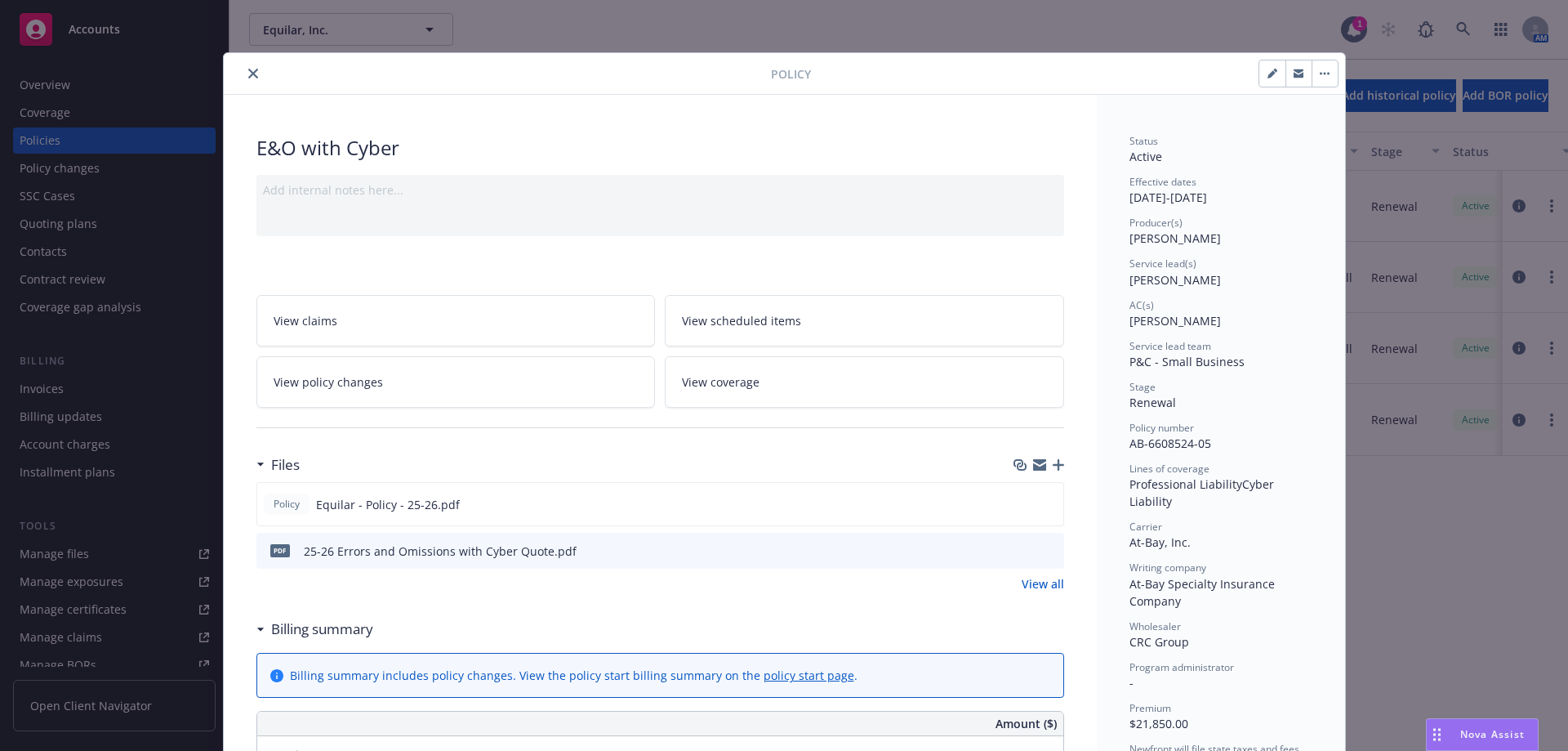
click at [251, 76] on button "close" at bounding box center [253, 73] width 20 height 20
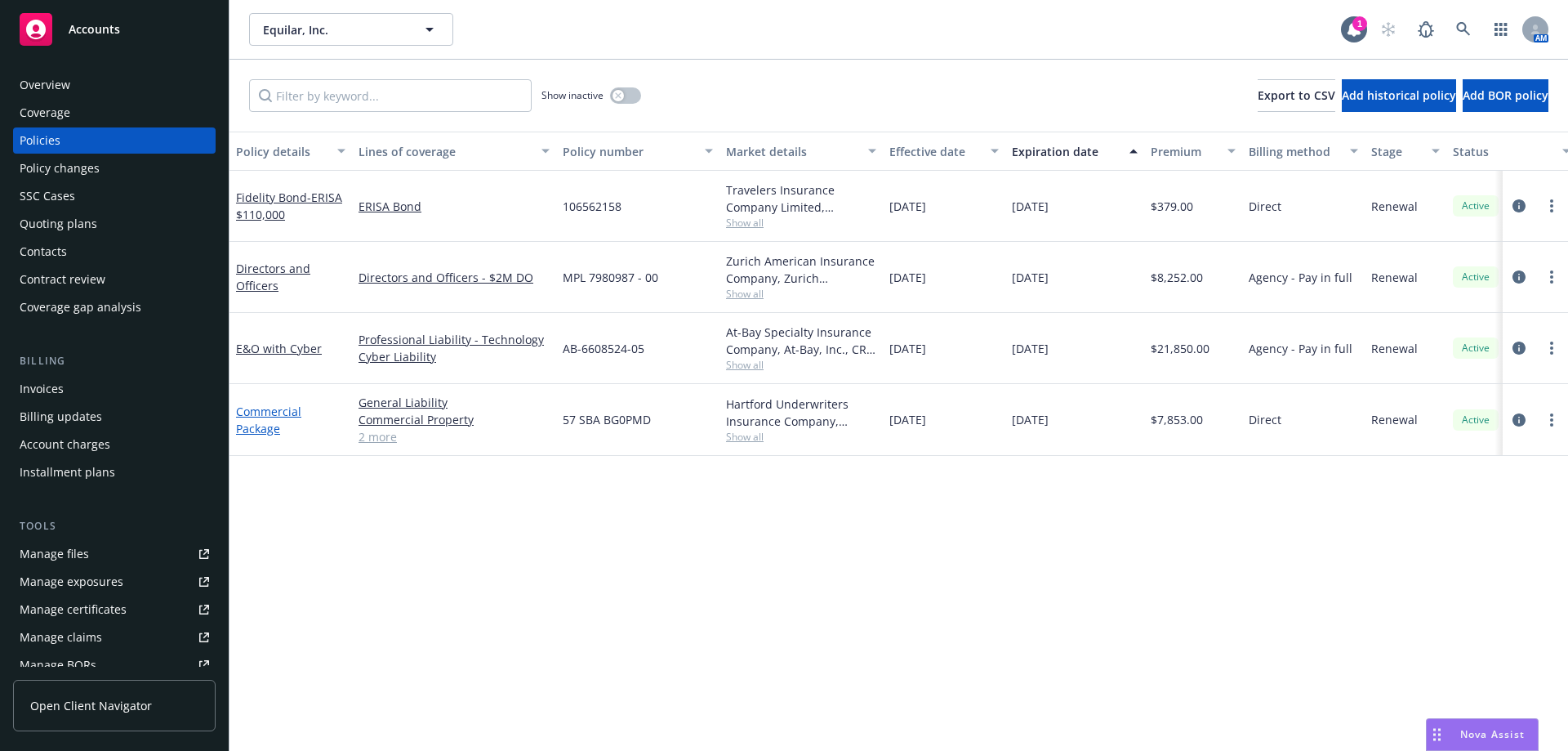
click at [273, 412] on link "Commercial Package" at bounding box center [268, 420] width 65 height 33
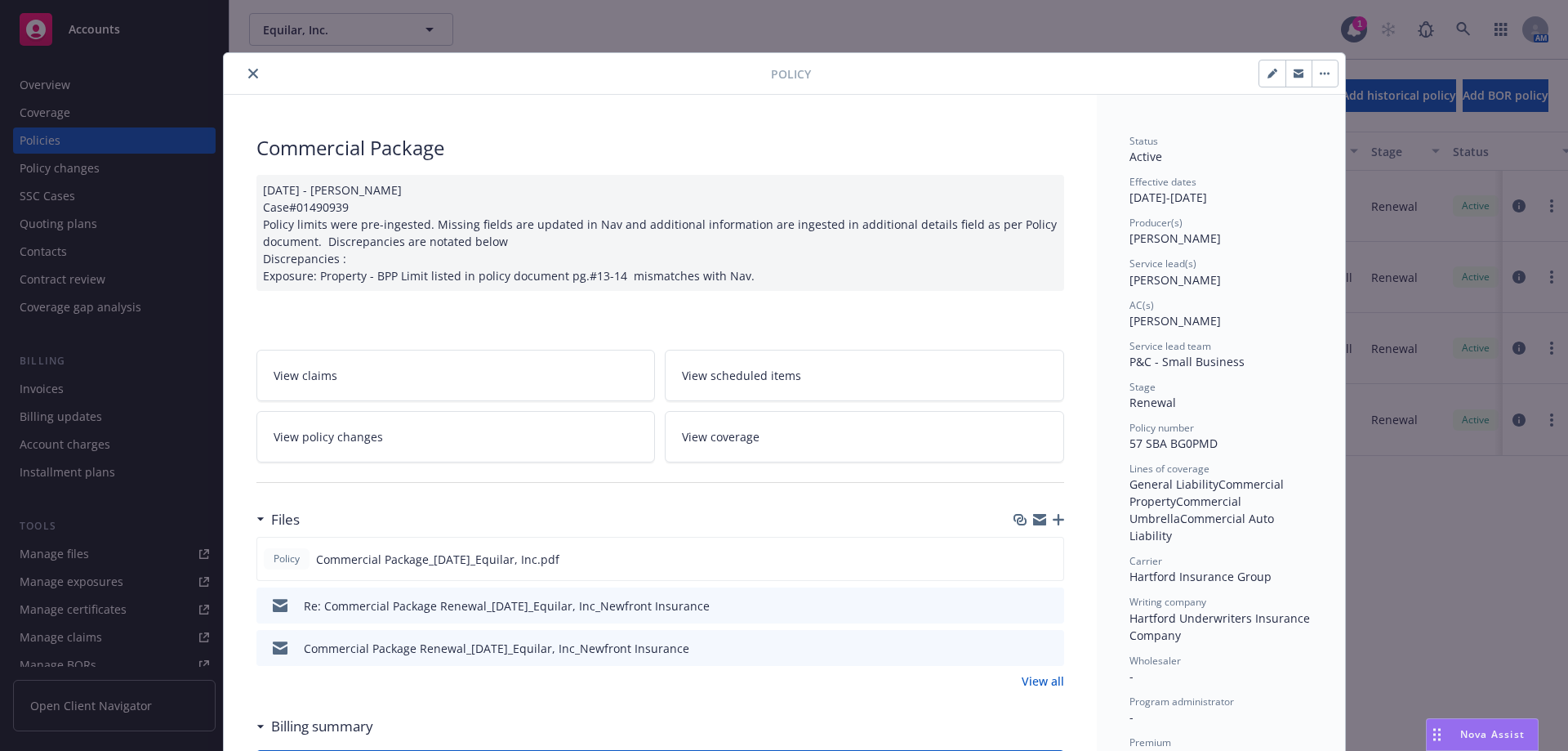
click at [249, 74] on icon "close" at bounding box center [252, 73] width 9 height 9
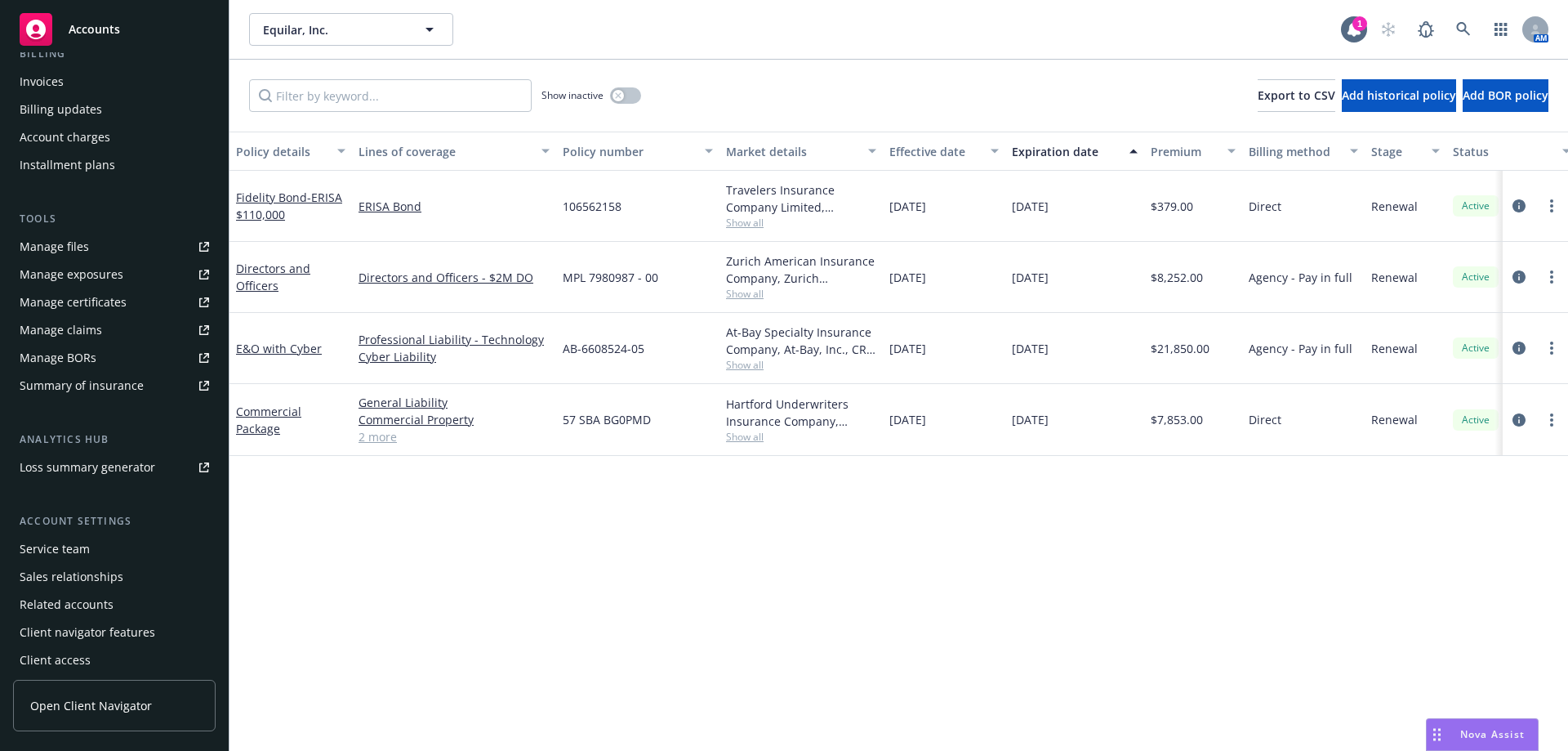
scroll to position [314, 0]
click at [59, 548] on div "Service team" at bounding box center [55, 542] width 70 height 27
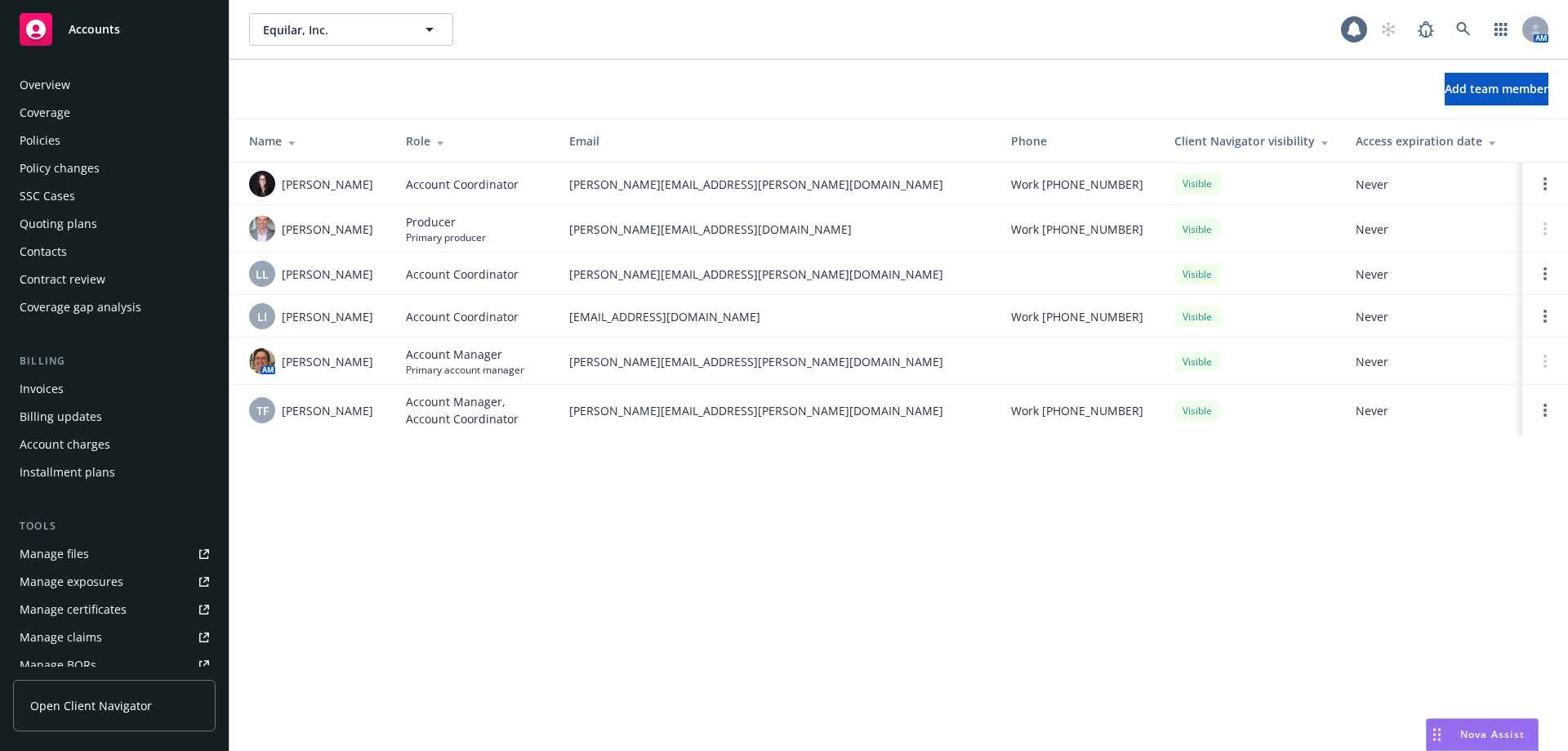
scroll to position [314, 0]
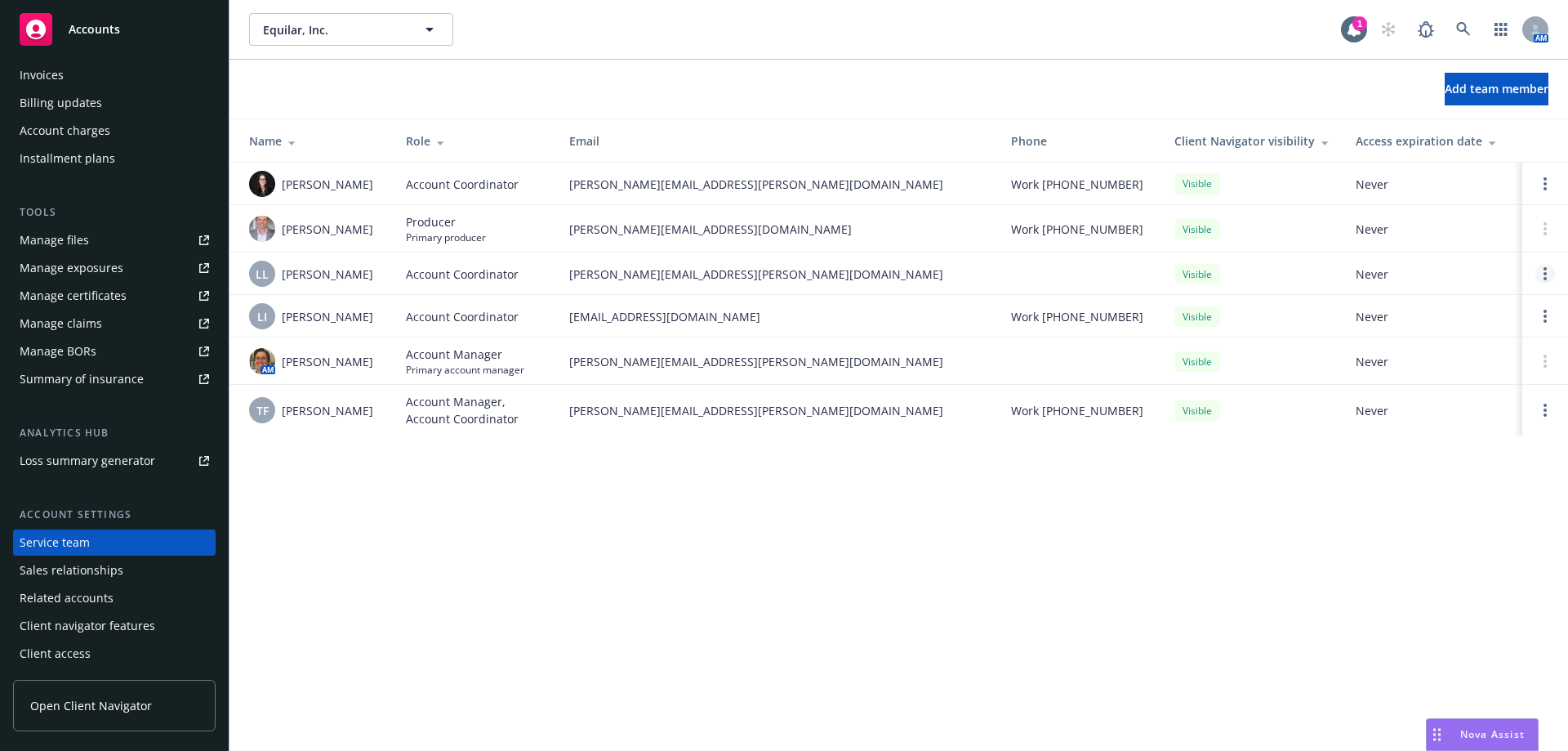
click at [1548, 280] on link "Open options" at bounding box center [1544, 273] width 20 height 20
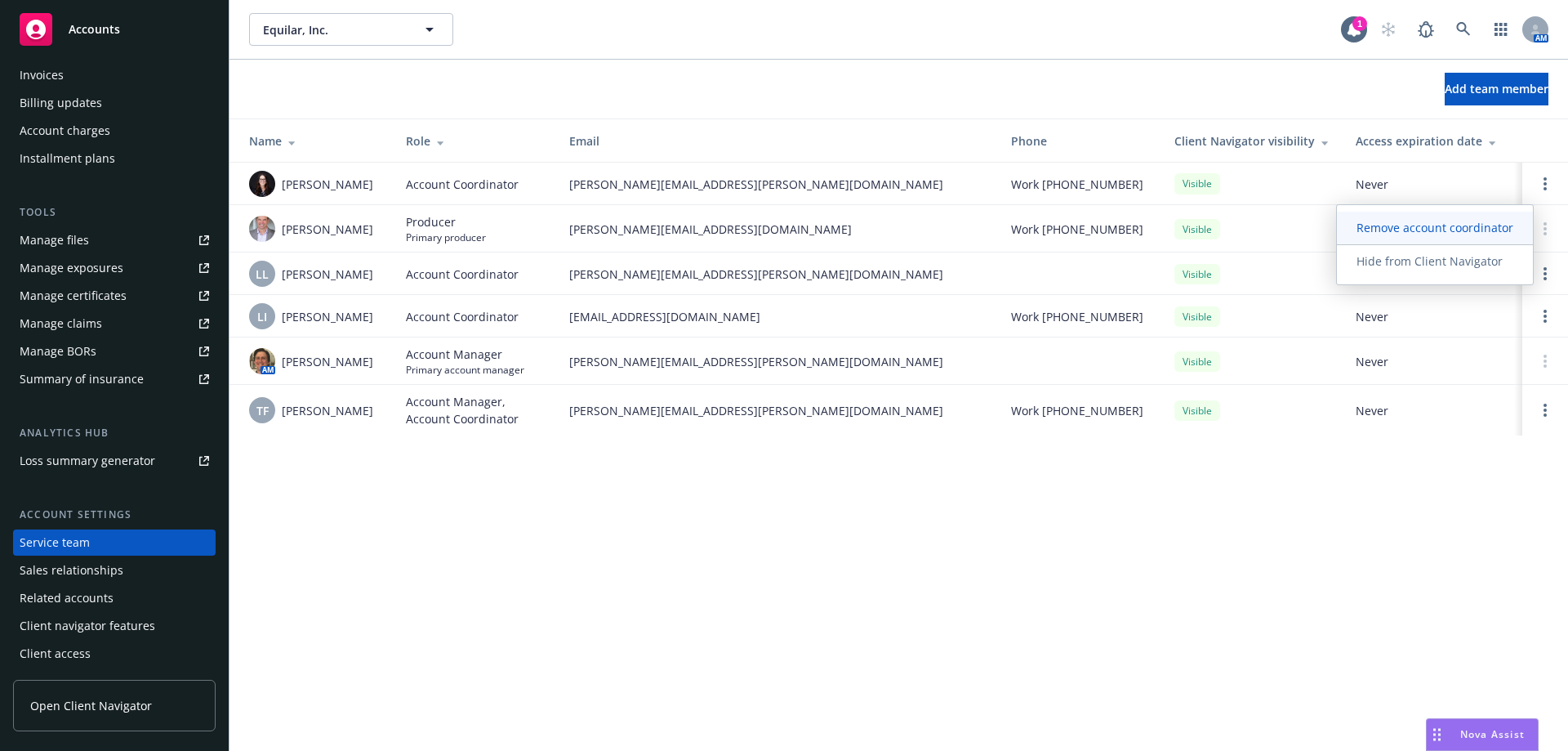
click at [1405, 237] on link "Remove account coordinator" at bounding box center [1434, 228] width 196 height 33
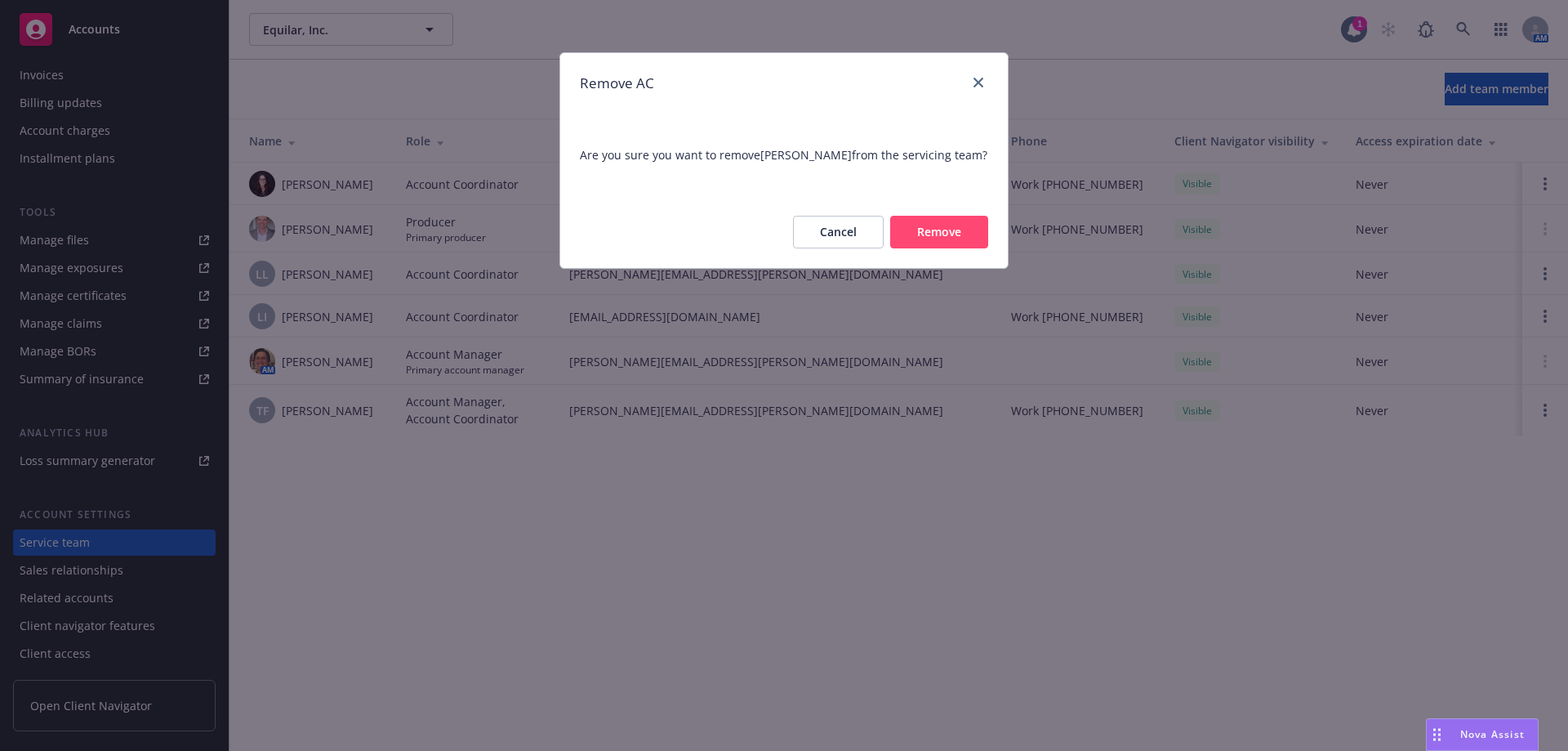
click at [917, 228] on button "Remove" at bounding box center [939, 232] width 98 height 33
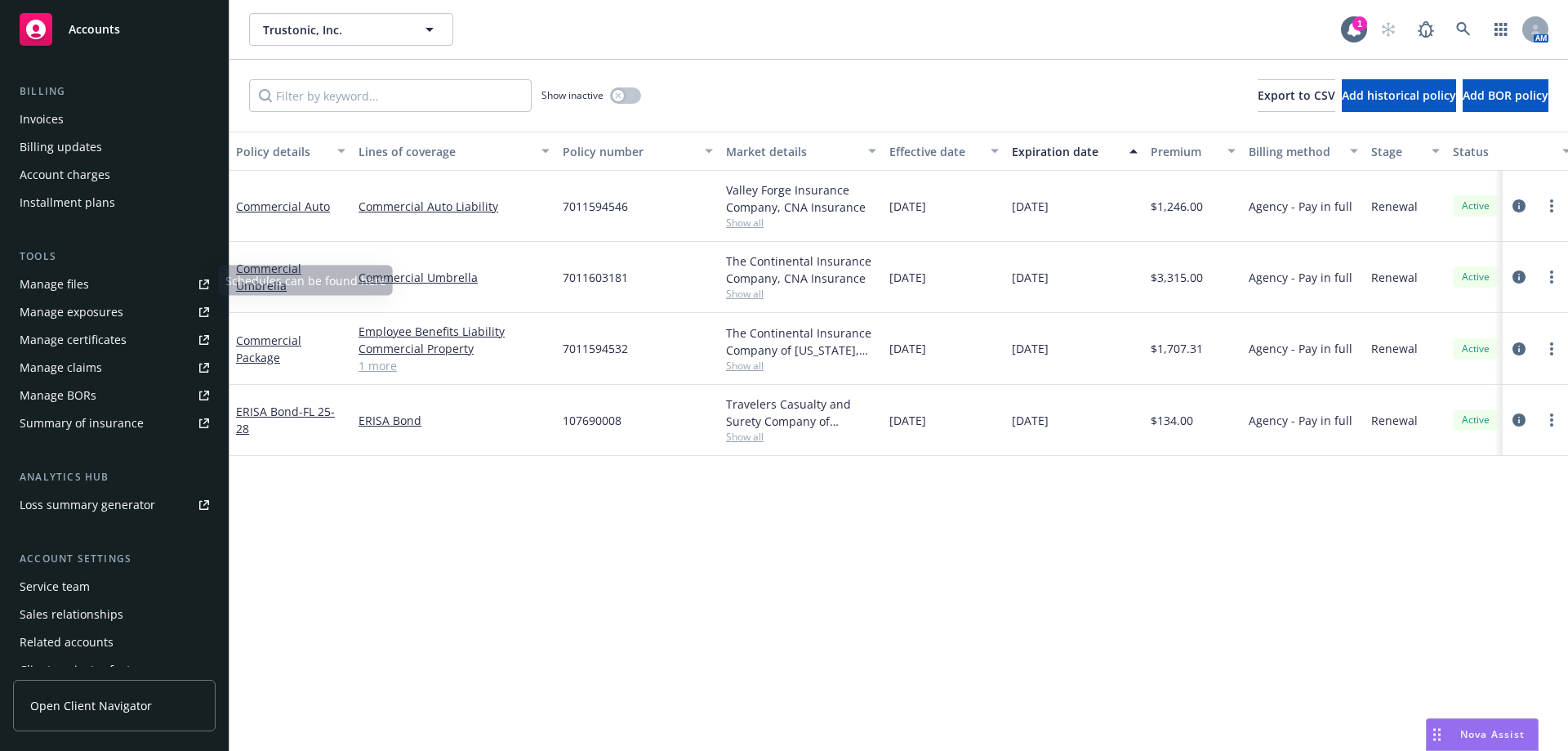
scroll to position [314, 0]
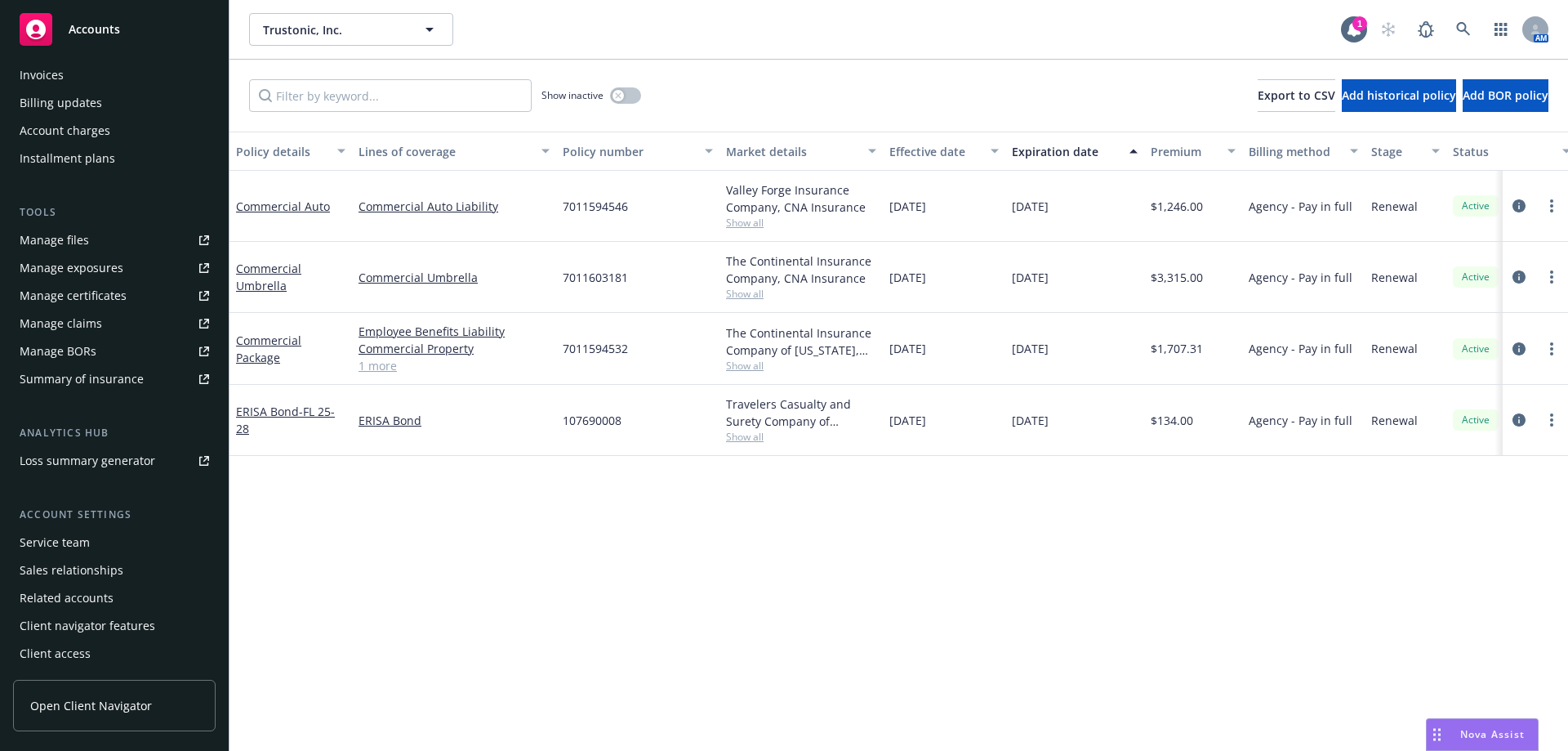
click at [90, 546] on div "Service team" at bounding box center [115, 542] width 190 height 27
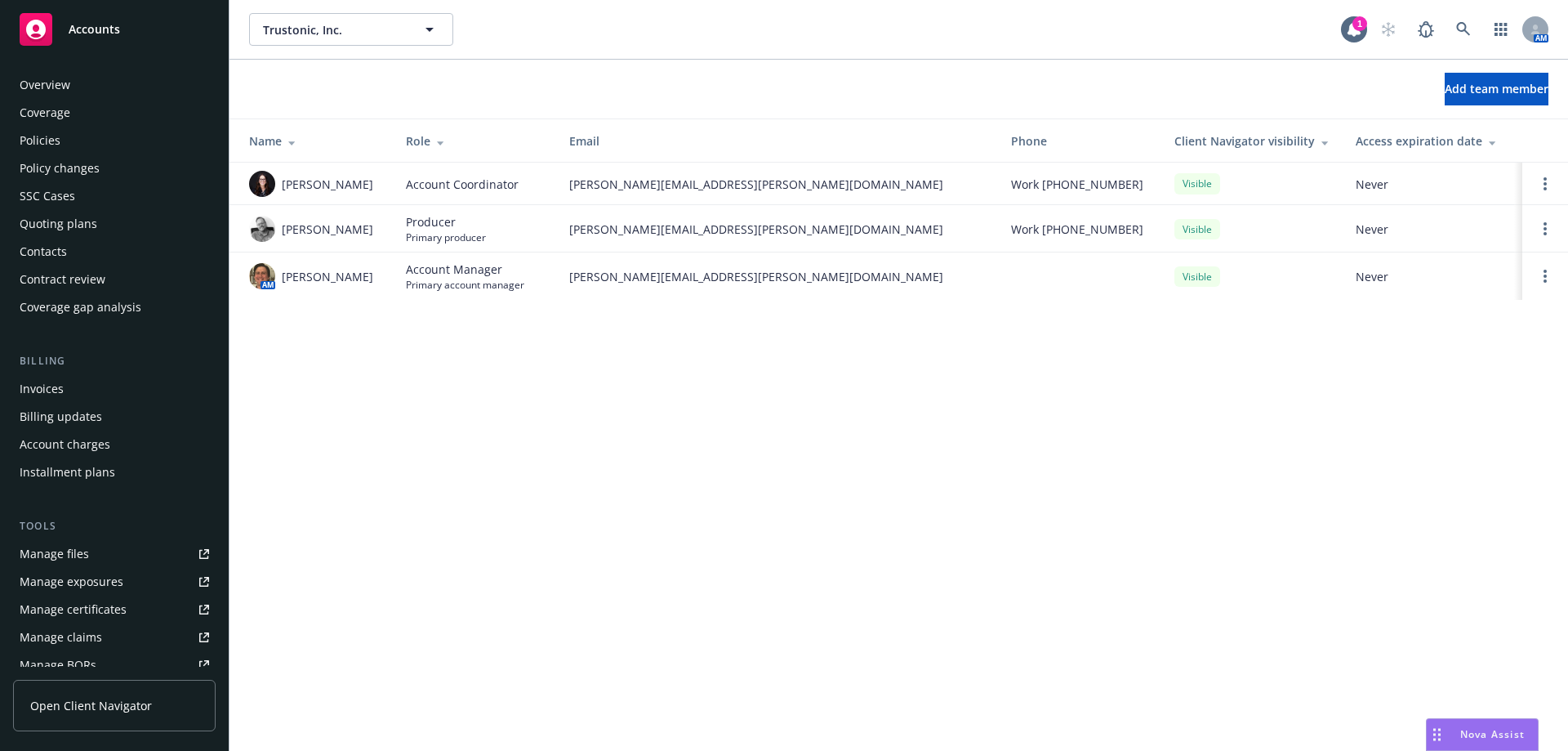
click at [45, 145] on div "Policies" at bounding box center [40, 140] width 41 height 27
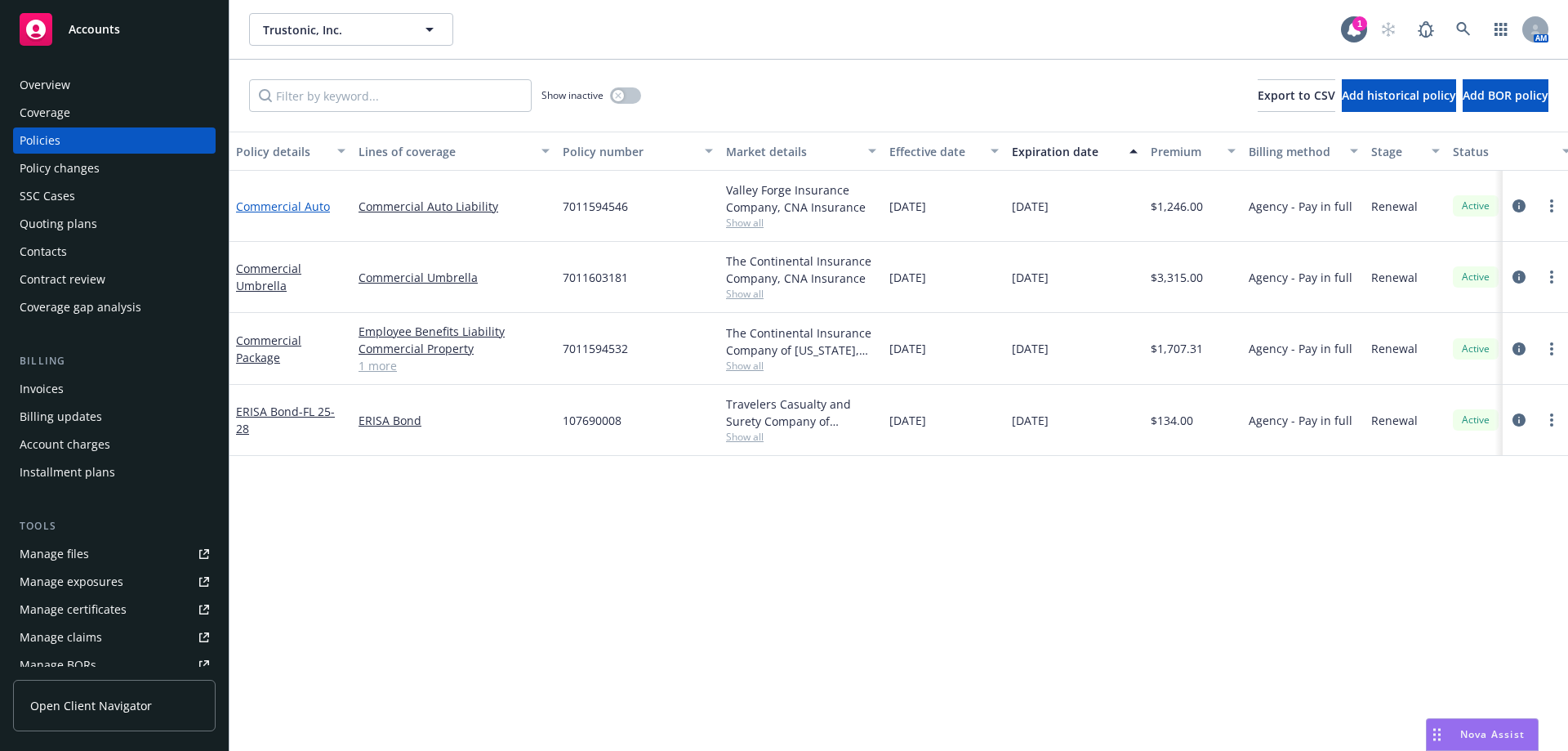
click at [280, 211] on link "Commercial Auto" at bounding box center [283, 206] width 94 height 15
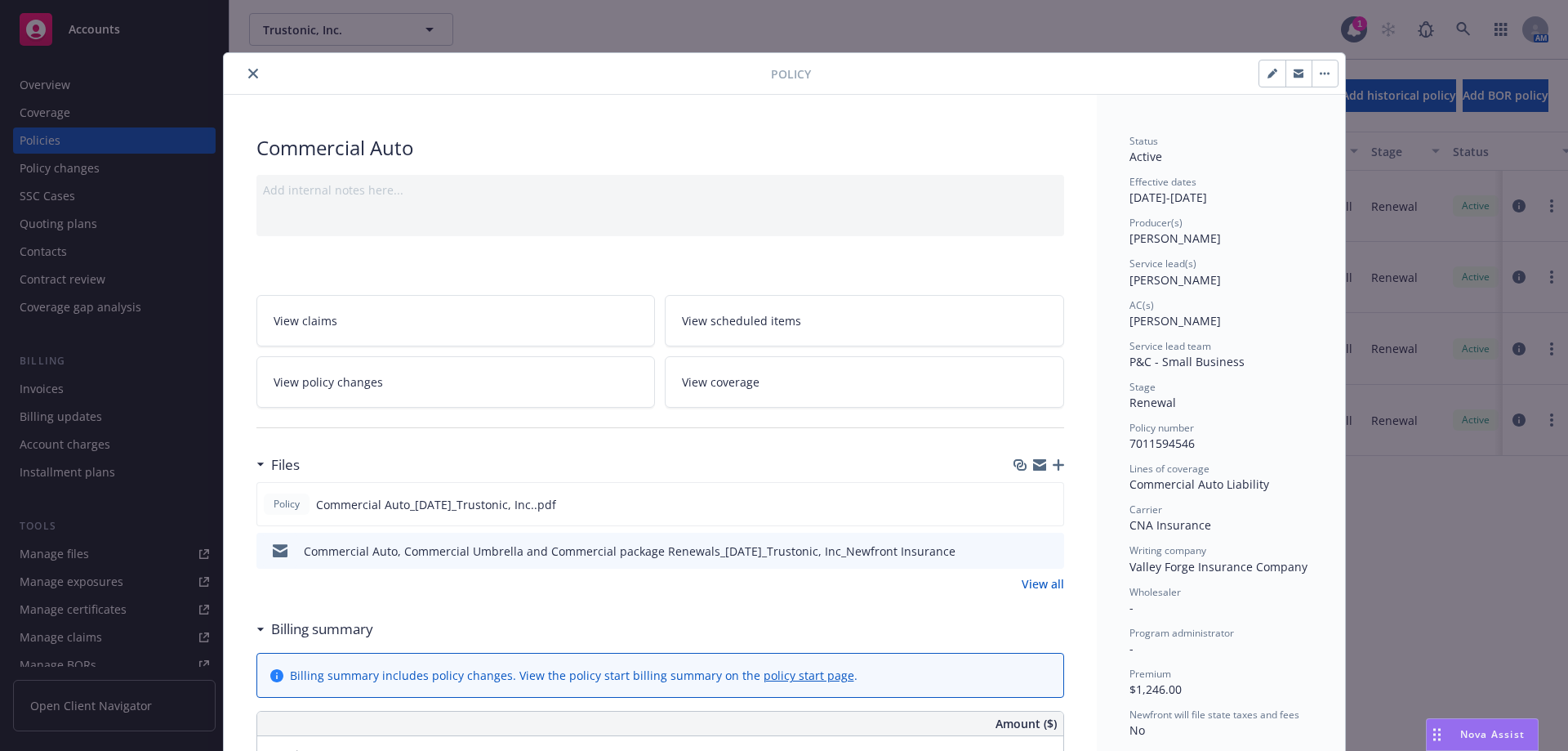
click at [244, 66] on button "close" at bounding box center [253, 73] width 20 height 20
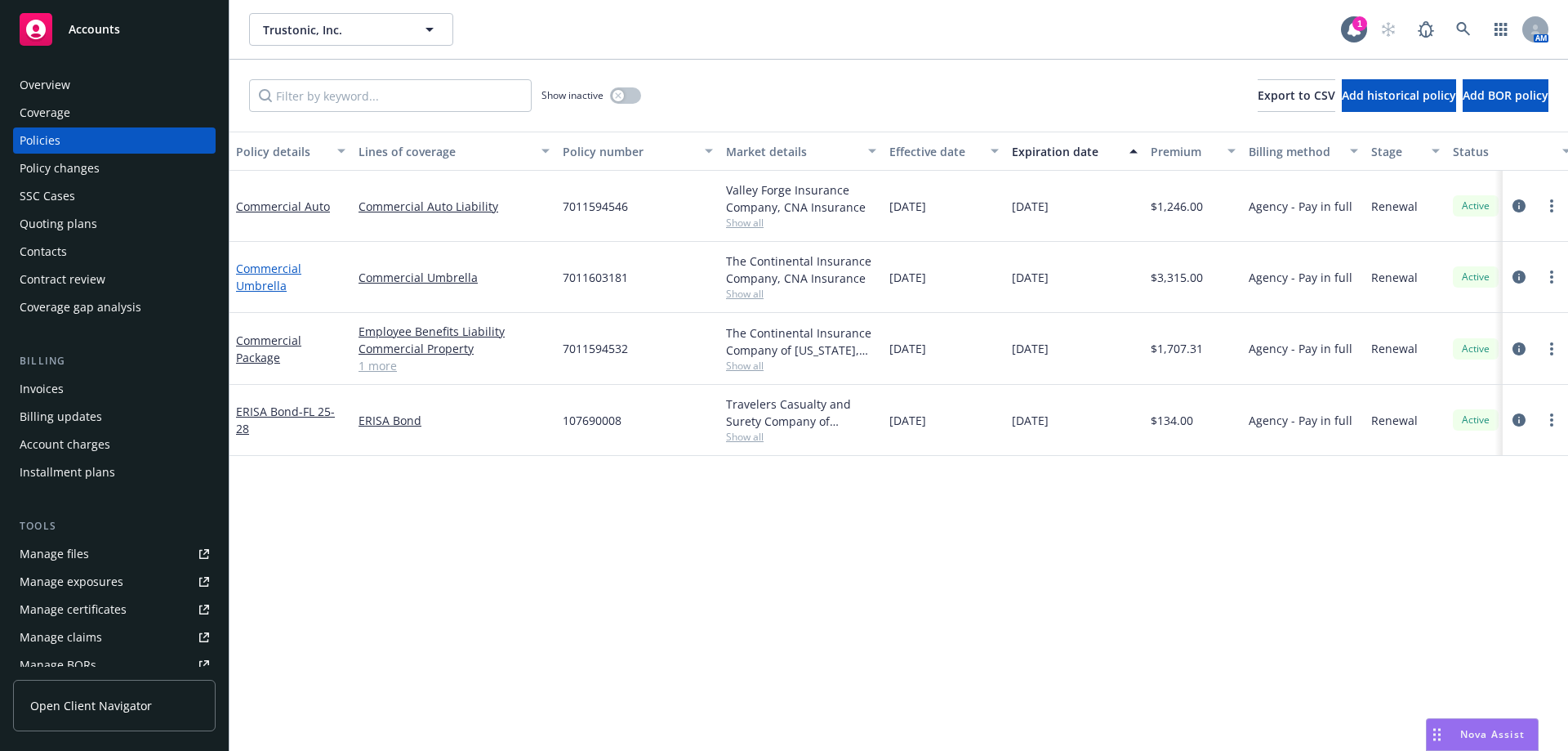
click at [262, 269] on link "Commercial Umbrella" at bounding box center [268, 277] width 65 height 33
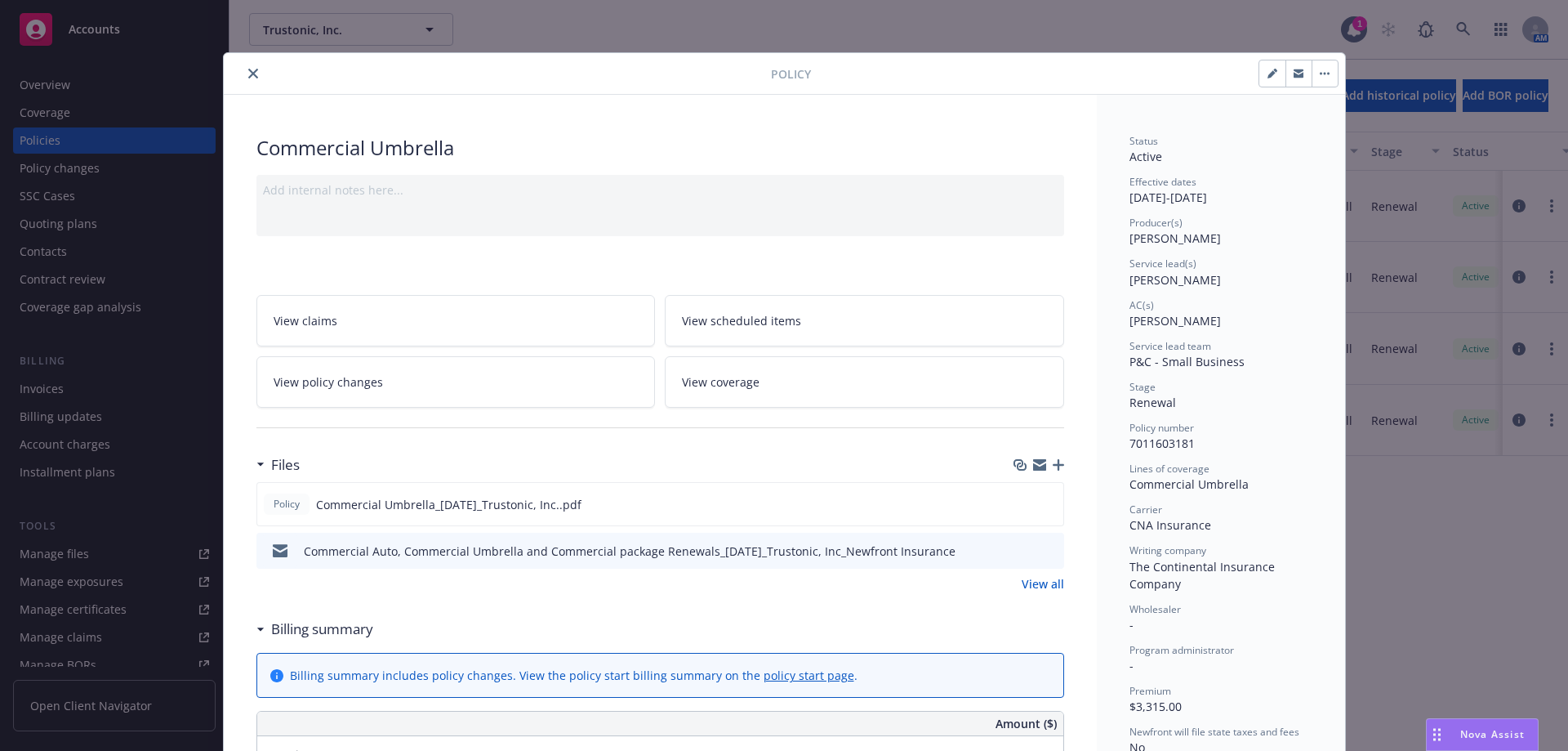
click at [248, 72] on icon "close" at bounding box center [252, 73] width 9 height 9
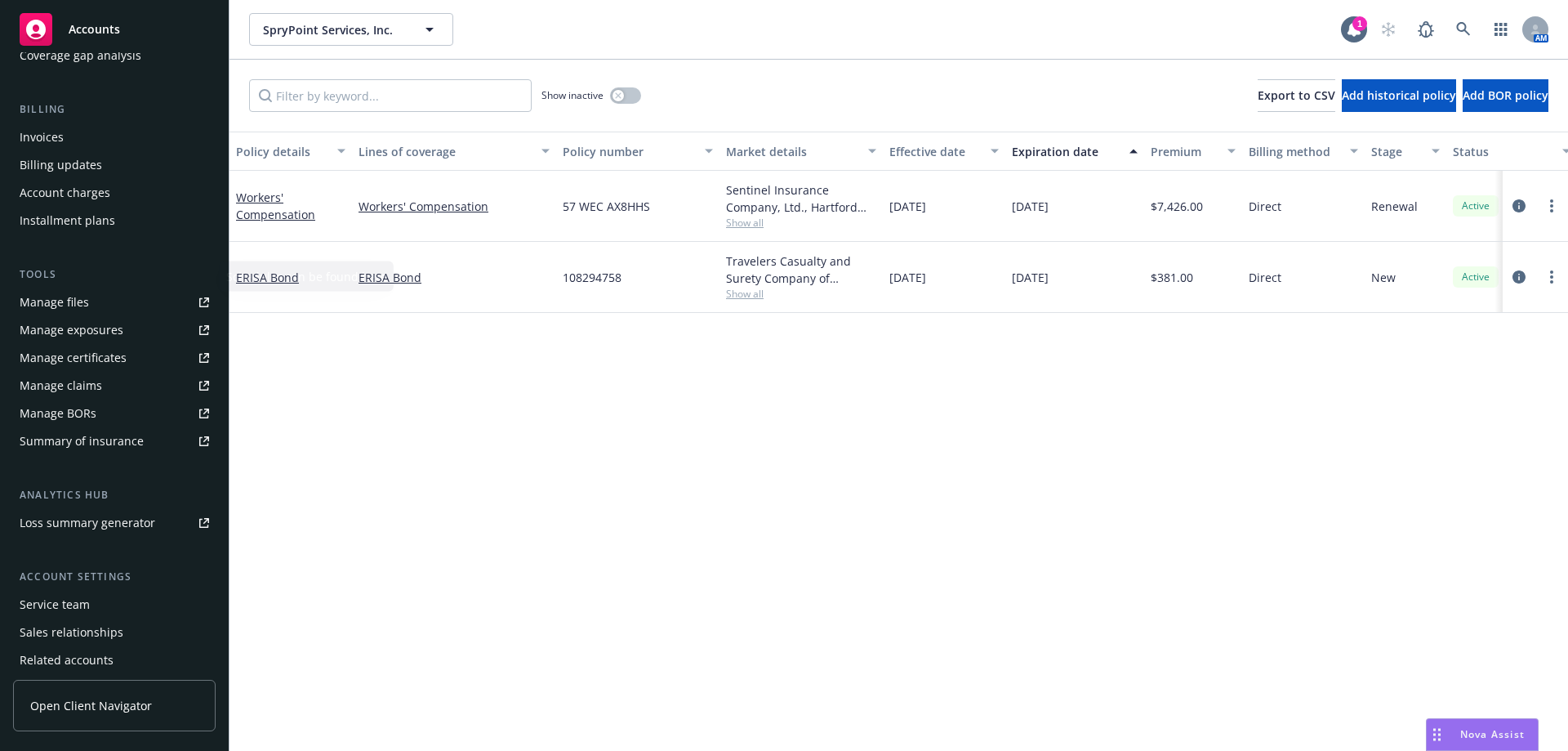
scroll to position [314, 0]
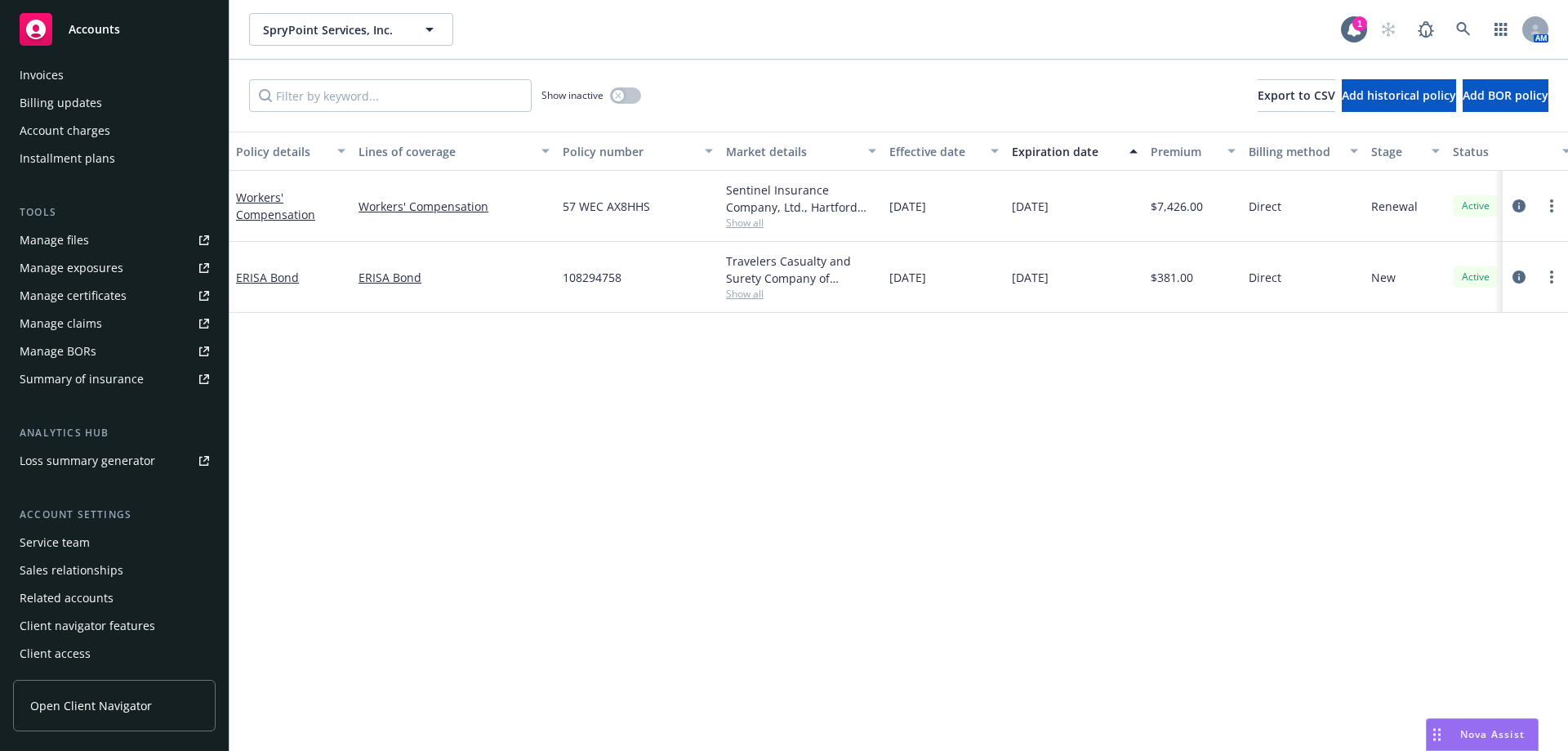
click at [91, 542] on div "Service team" at bounding box center [115, 542] width 190 height 27
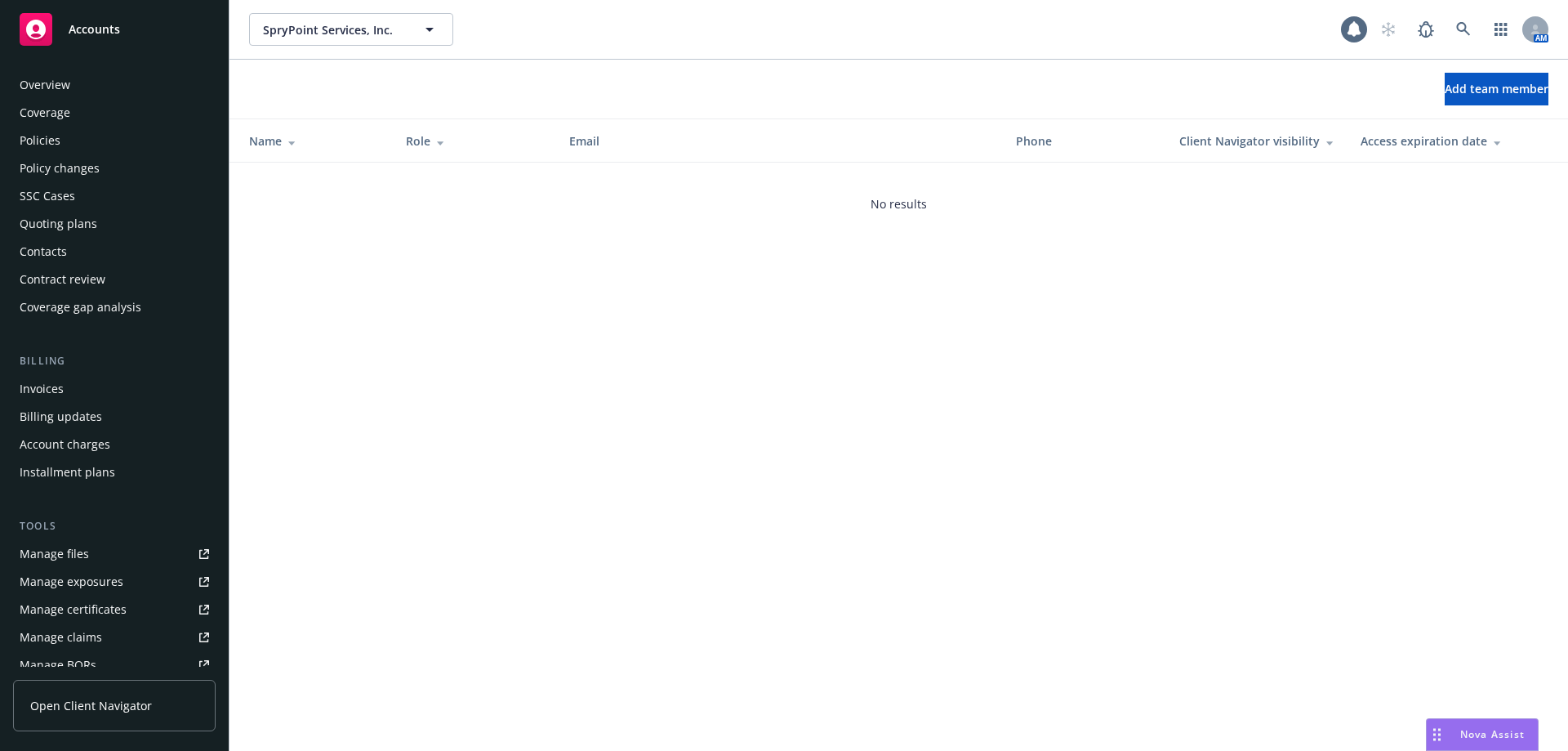
scroll to position [314, 0]
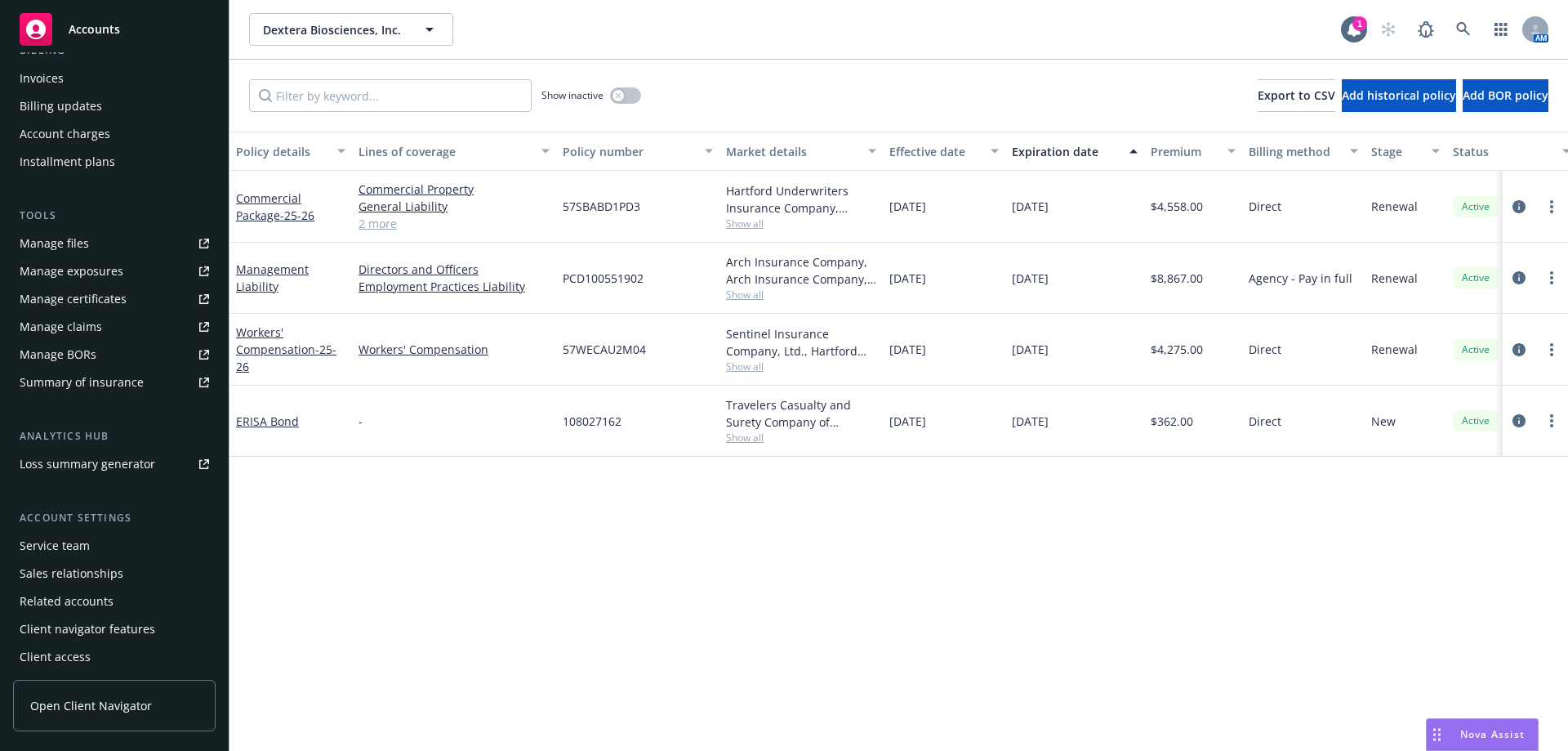
scroll to position [314, 0]
click at [63, 535] on div "Service team" at bounding box center [55, 542] width 70 height 27
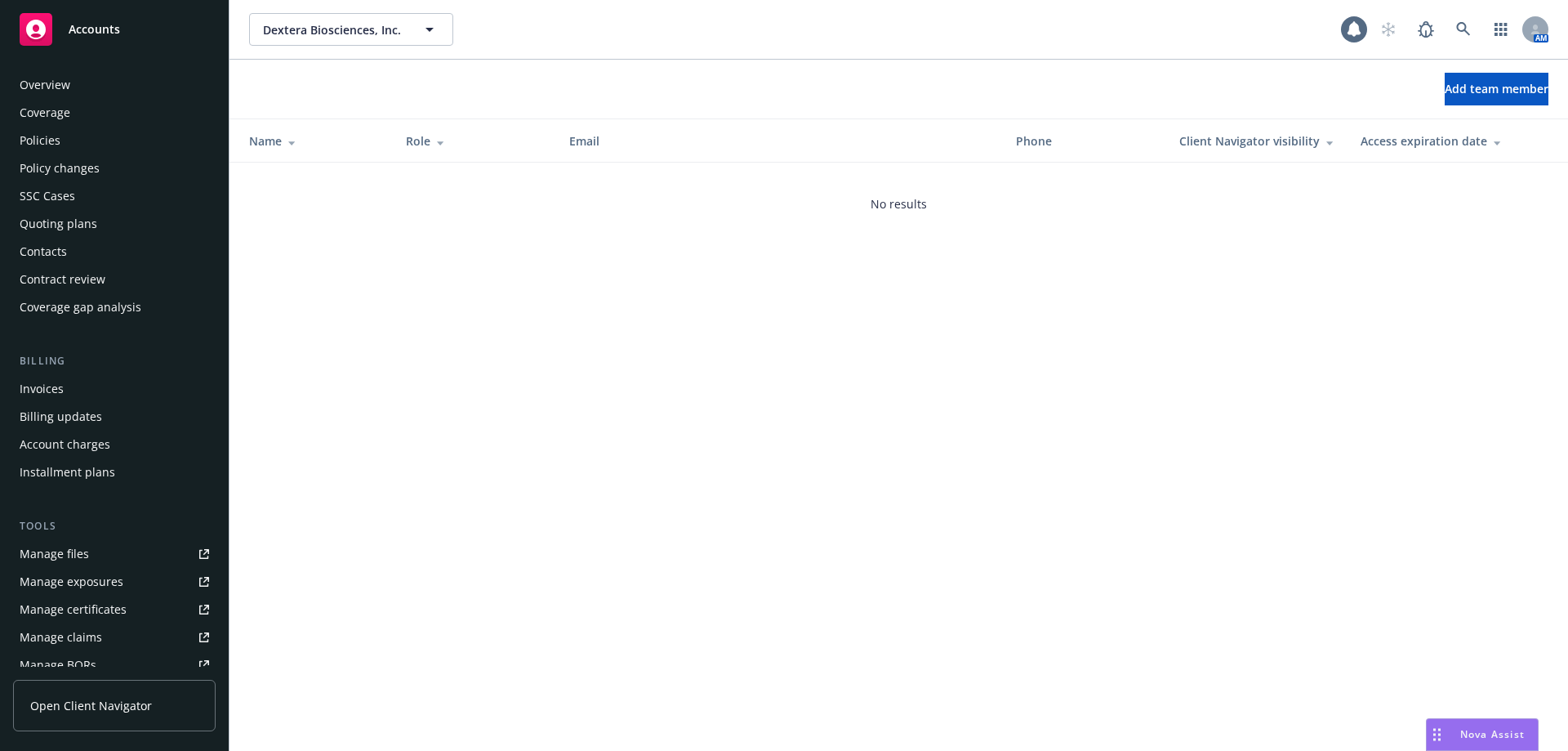
scroll to position [314, 0]
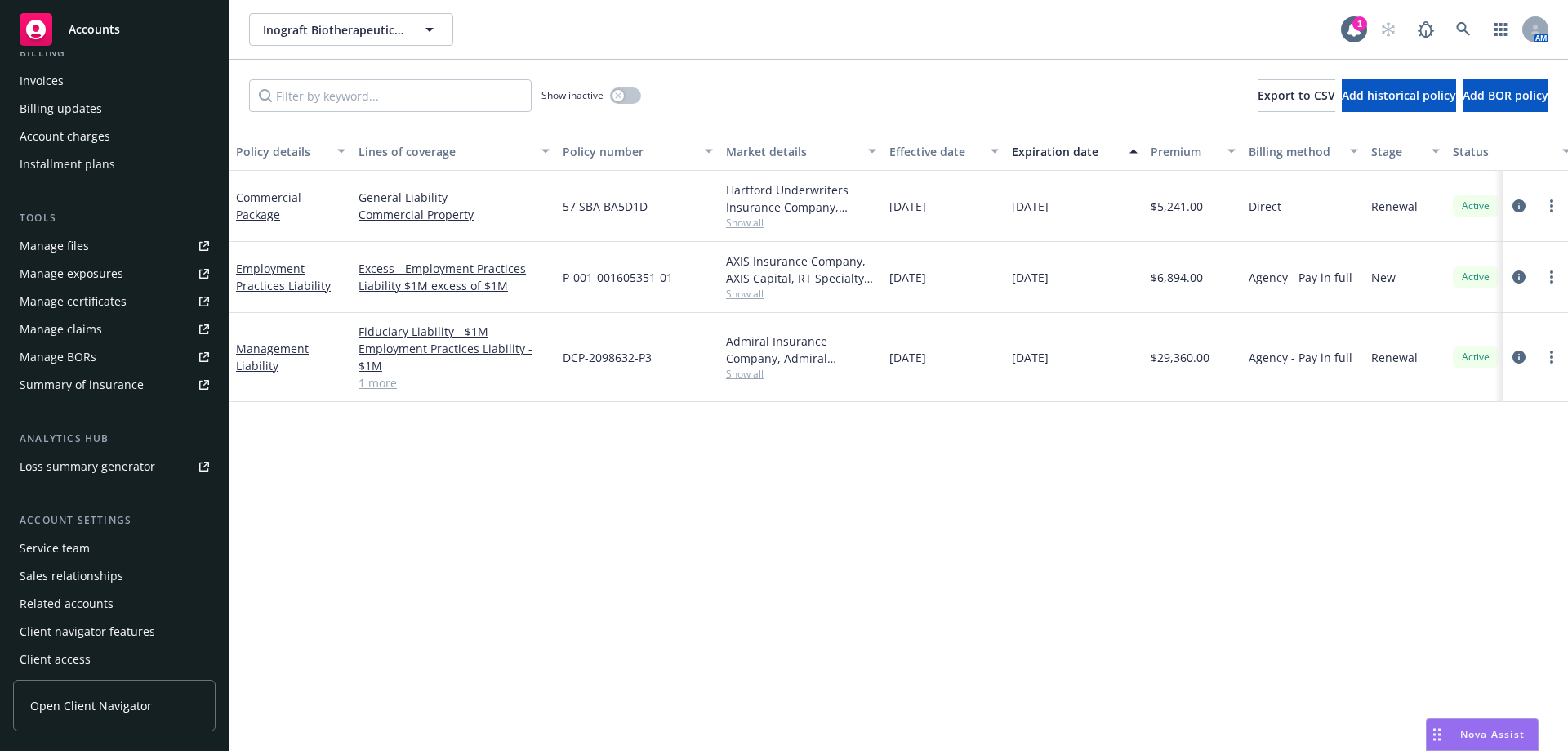
scroll to position [314, 0]
click at [69, 543] on div "Service team" at bounding box center [55, 542] width 70 height 27
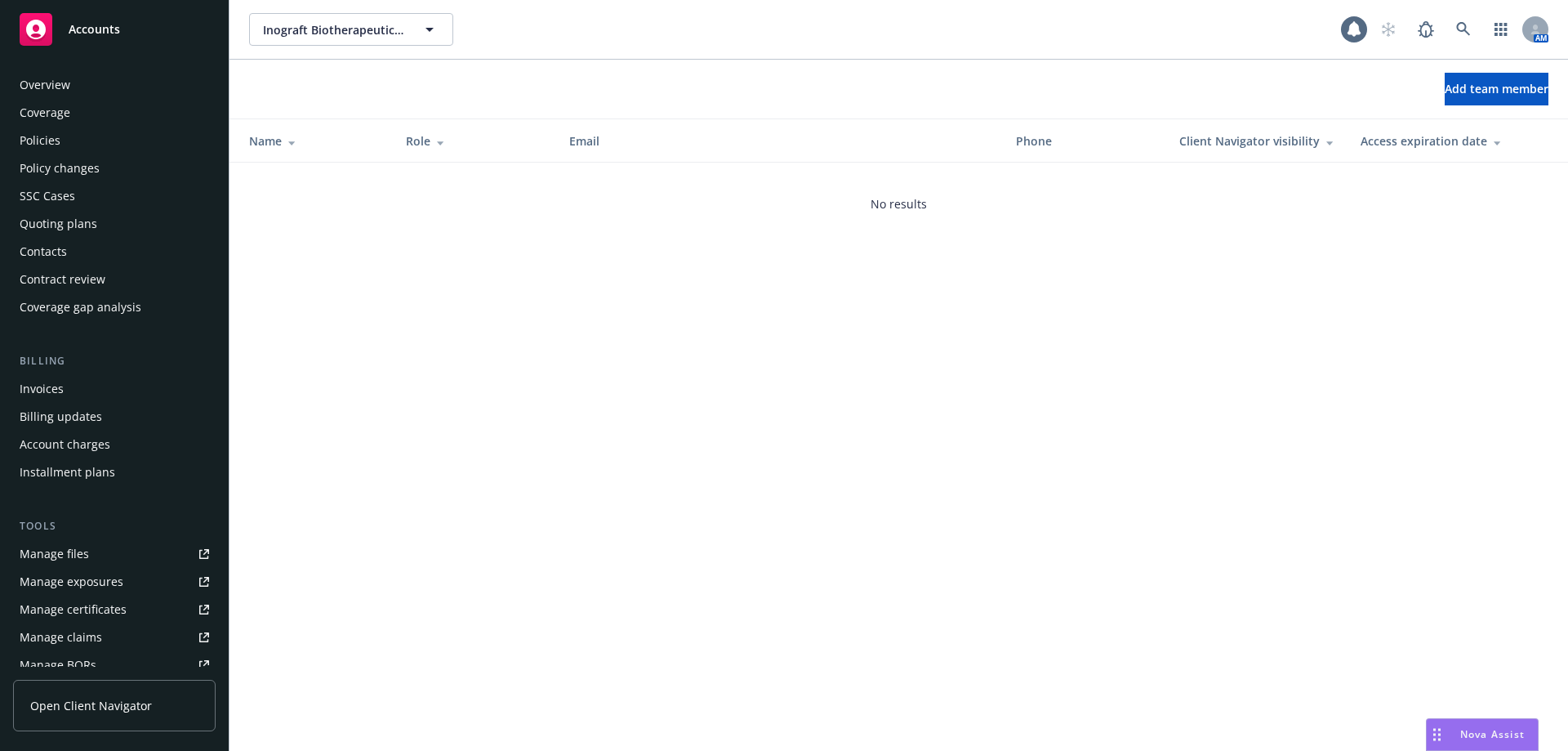
scroll to position [314, 0]
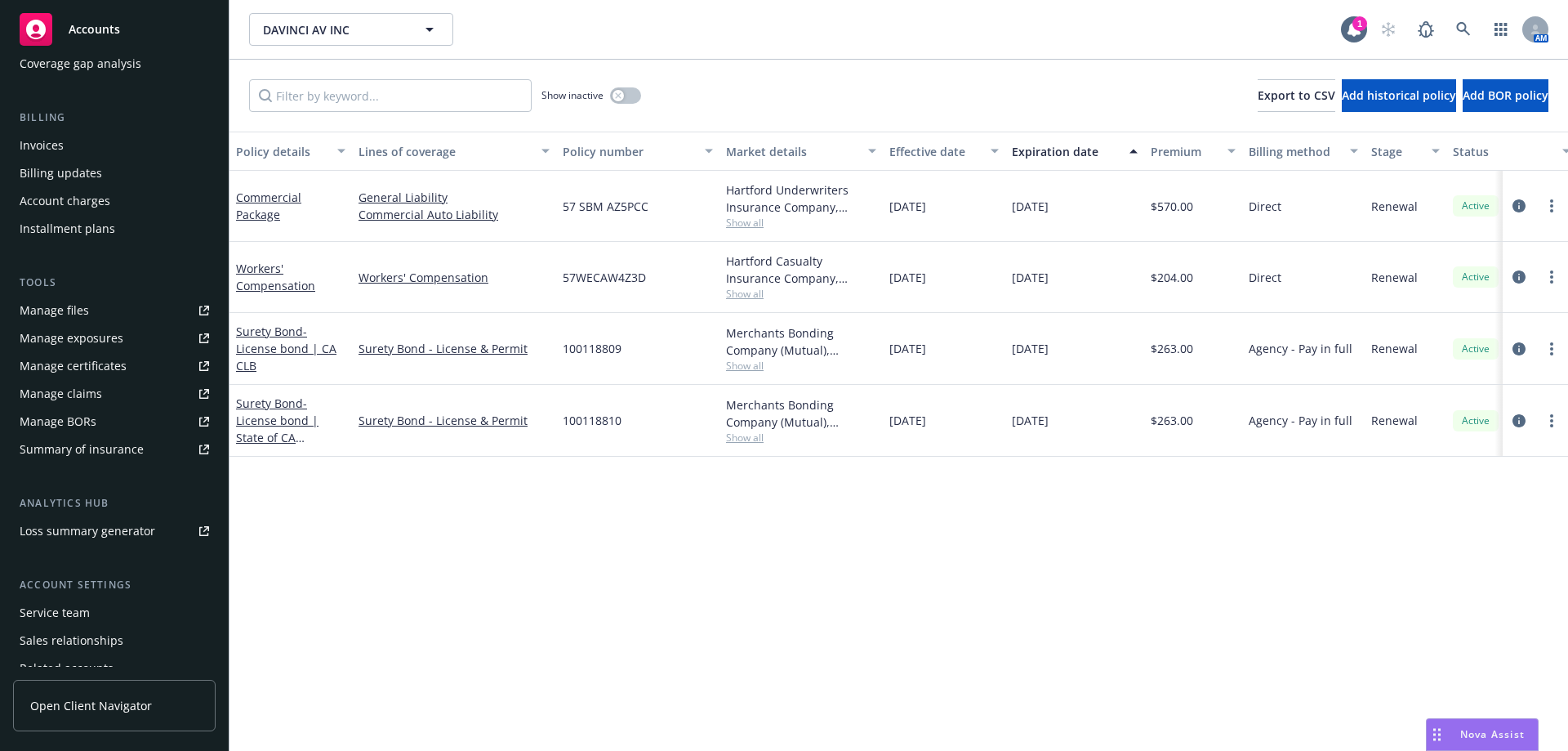
scroll to position [245, 0]
click at [91, 608] on div "Service team" at bounding box center [115, 611] width 190 height 27
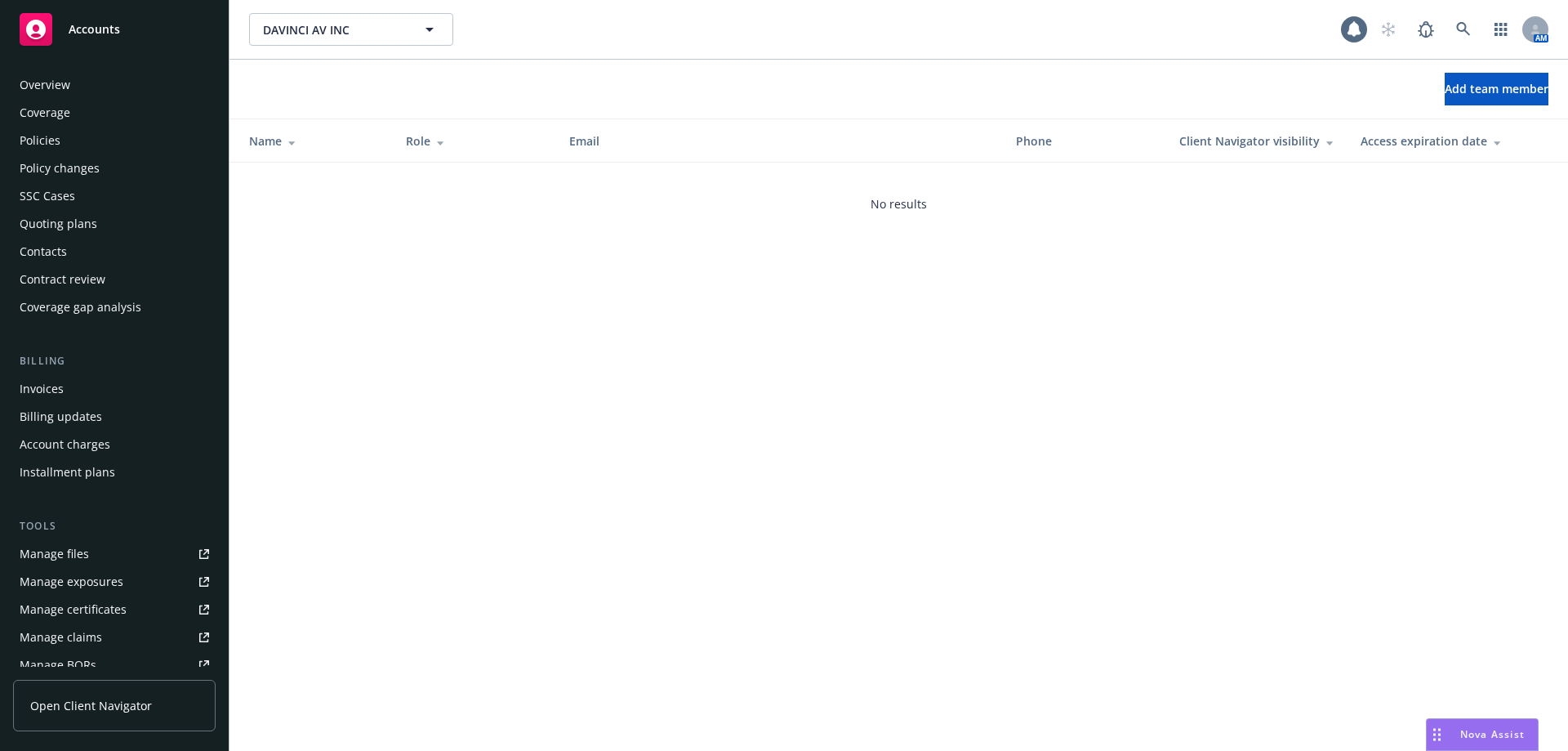
scroll to position [314, 0]
